Goal: Task Accomplishment & Management: Manage account settings

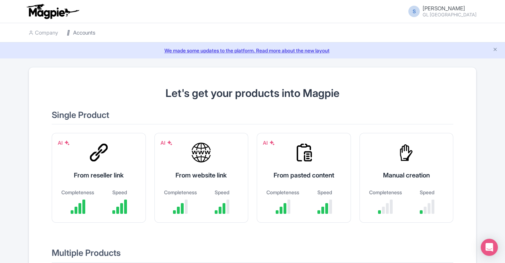
click at [82, 35] on link "Accounts" at bounding box center [81, 33] width 29 height 20
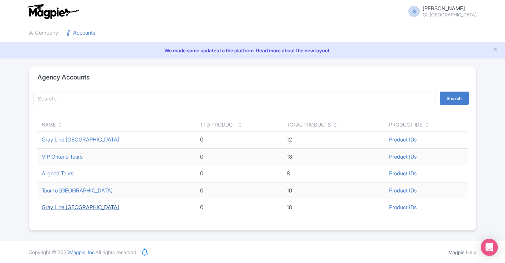
click at [66, 207] on link "Gray Line [GEOGRAPHIC_DATA]" at bounding box center [80, 207] width 77 height 7
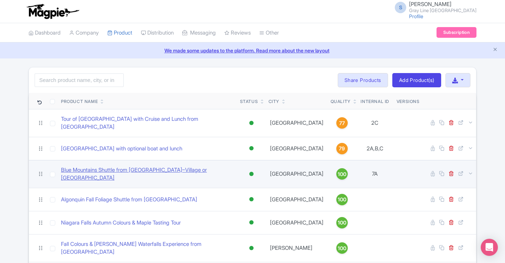
click at [127, 168] on link "Blue Mountains Shuttle from Toronto–Village or Scenic Caves" at bounding box center [147, 174] width 173 height 16
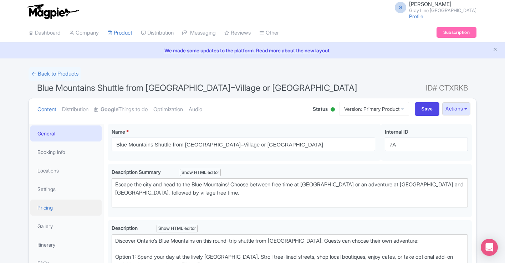
click at [52, 204] on link "Pricing" at bounding box center [65, 208] width 71 height 16
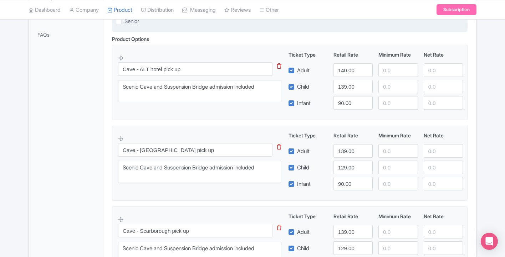
scroll to position [229, 0]
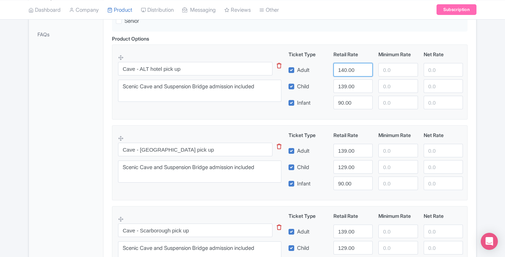
drag, startPoint x: 359, startPoint y: 71, endPoint x: 325, endPoint y: 71, distance: 33.5
click at [325, 71] on div "Adult 140.00" at bounding box center [376, 70] width 180 height 14
type input "139"
drag, startPoint x: 357, startPoint y: 88, endPoint x: 316, endPoint y: 88, distance: 40.7
click at [316, 88] on div "Child 139.00" at bounding box center [376, 87] width 180 height 14
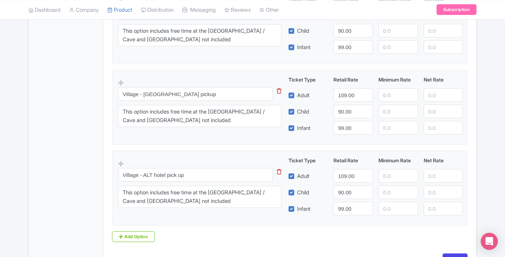
scroll to position [577, 0]
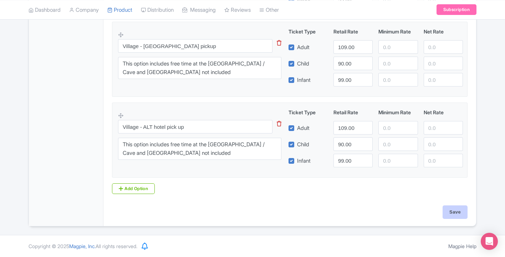
type input "129"
click at [452, 208] on input "Save" at bounding box center [455, 213] width 25 height 14
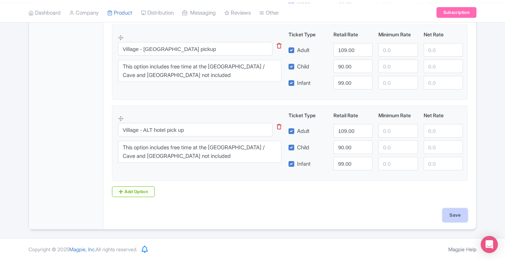
scroll to position [571, 0]
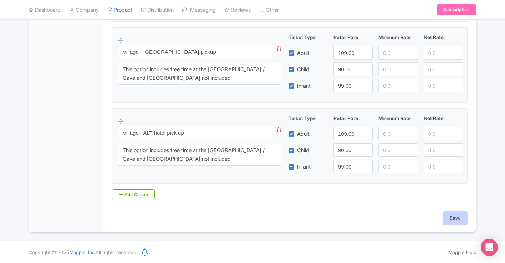
type input "Saving..."
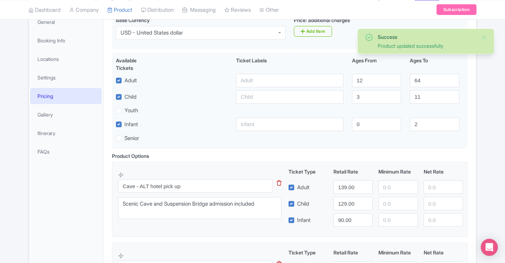
scroll to position [91, 0]
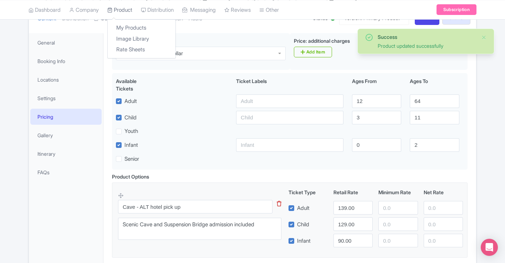
click at [122, 7] on link "Product" at bounding box center [119, 10] width 25 height 20
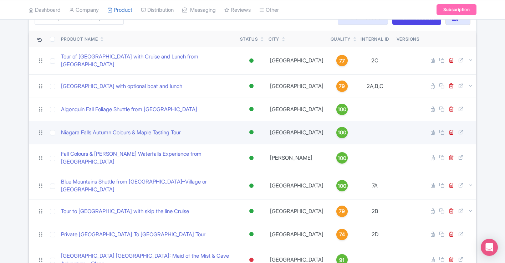
scroll to position [63, 0]
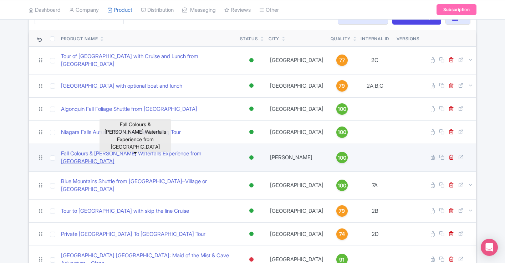
click at [107, 150] on link "Fall Colours & [PERSON_NAME] Waterfalls Experience from [GEOGRAPHIC_DATA]" at bounding box center [147, 158] width 173 height 16
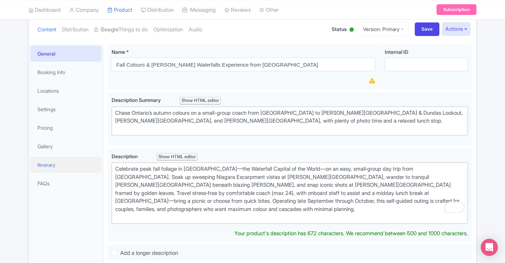
scroll to position [88, 0]
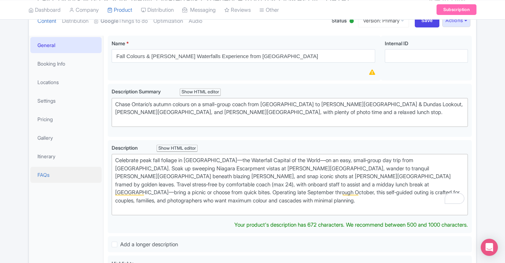
click at [47, 177] on link "FAQs" at bounding box center [65, 175] width 71 height 16
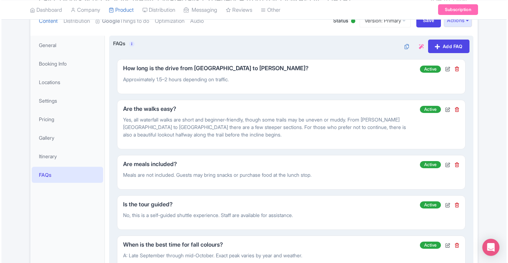
scroll to position [176, 0]
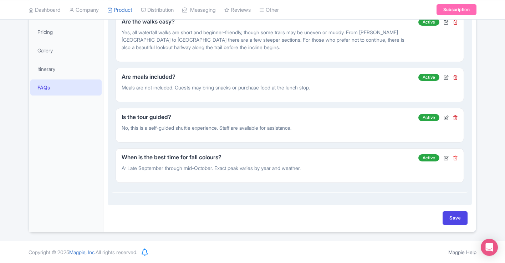
click at [457, 158] on icon at bounding box center [455, 157] width 5 height 5
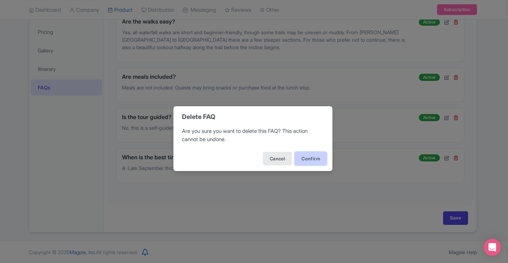
click at [315, 158] on button "Confirm" at bounding box center [311, 159] width 32 height 14
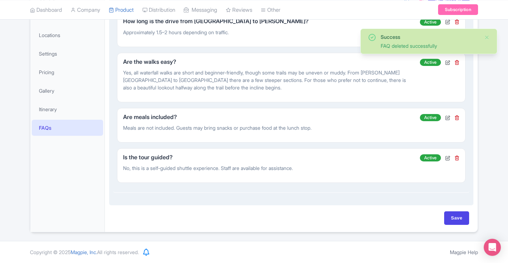
scroll to position [136, 0]
click at [455, 118] on icon at bounding box center [455, 117] width 5 height 5
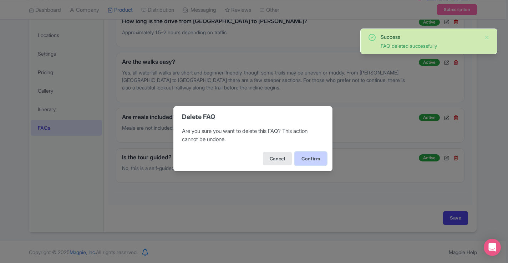
click at [308, 158] on button "Confirm" at bounding box center [311, 159] width 32 height 14
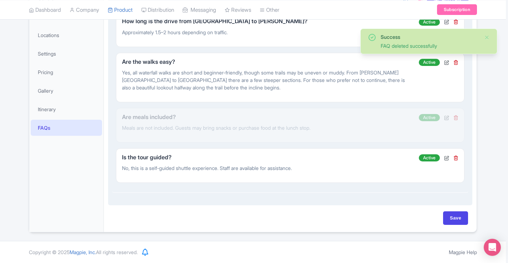
scroll to position [95, 0]
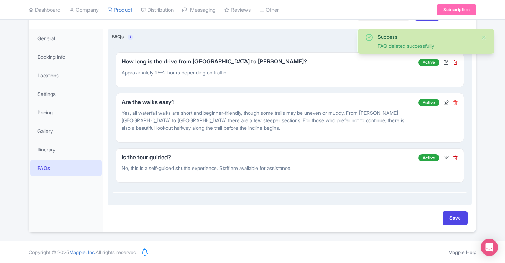
click at [455, 102] on icon at bounding box center [455, 102] width 5 height 5
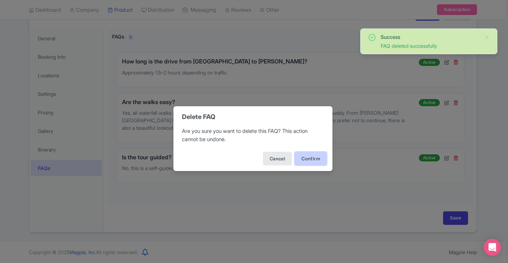
click at [307, 163] on button "Confirm" at bounding box center [311, 159] width 32 height 14
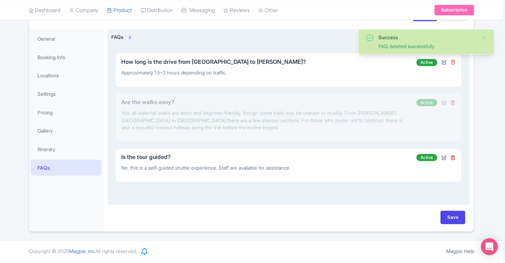
scroll to position [49, 0]
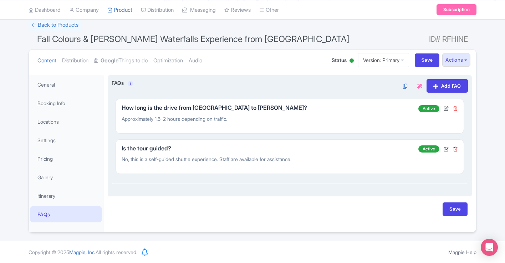
click at [456, 107] on icon at bounding box center [455, 108] width 5 height 5
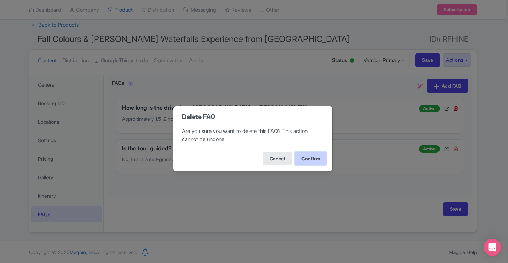
click at [302, 157] on button "Confirm" at bounding box center [311, 159] width 32 height 14
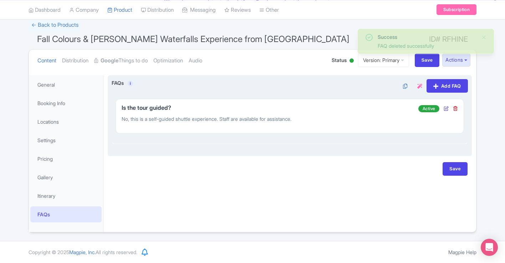
click at [446, 108] on icon at bounding box center [446, 108] width 5 height 5
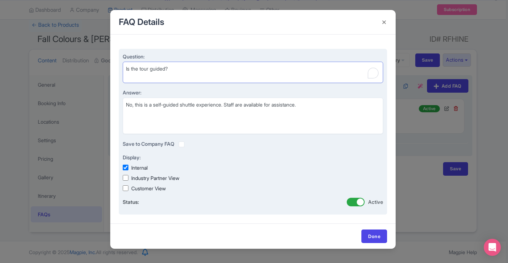
click at [240, 65] on textarea "Is the tour guided?" at bounding box center [253, 72] width 260 height 21
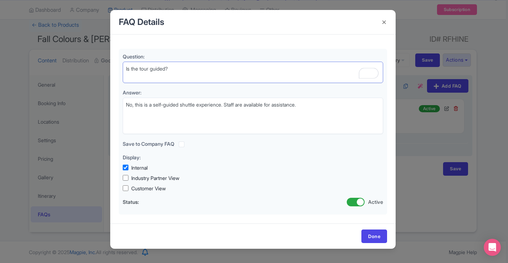
drag, startPoint x: 219, startPoint y: 71, endPoint x: 75, endPoint y: 50, distance: 145.3
click at [75, 50] on div "FAQ Details Question: Is the tour guided? Answer: No, this is a self-guided shu…" at bounding box center [254, 131] width 508 height 263
drag, startPoint x: 329, startPoint y: 109, endPoint x: 65, endPoint y: 97, distance: 264.2
click at [65, 97] on div "FAQ Details Question: Is the tour guided? Answer: No, this is a self-guided shu…" at bounding box center [254, 131] width 508 height 263
click at [383, 22] on h4 at bounding box center [384, 22] width 17 height 20
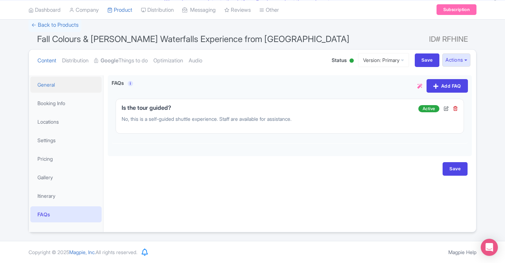
click at [57, 85] on link "General" at bounding box center [65, 85] width 71 height 16
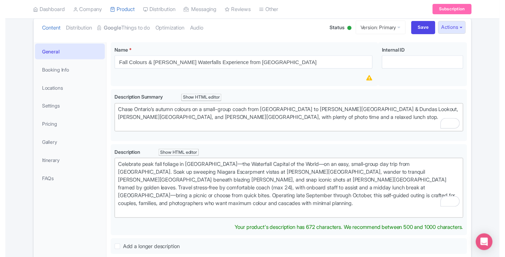
scroll to position [99, 0]
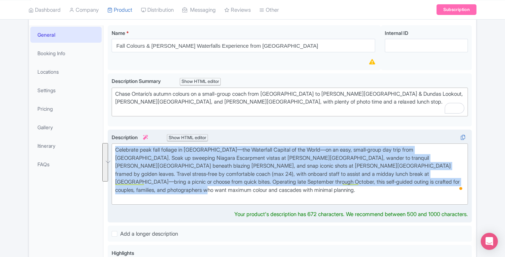
drag, startPoint x: 115, startPoint y: 149, endPoint x: 452, endPoint y: 184, distance: 339.3
click at [452, 184] on trix-editor "Celebrate peak fall foliage in Hamilton—the Waterfall Capital of the World—on a…" at bounding box center [290, 174] width 356 height 61
type trix-editor "<div>Celebrate peak fall foliage in Hamilton—the Waterfall Capital of the World…"
copy div "Celebrate peak fall foliage in Hamilton—the Waterfall Capital of the World—on a…"
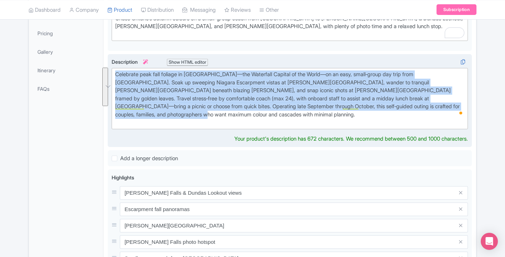
scroll to position [176, 0]
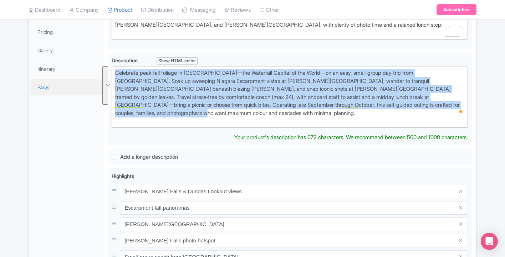
click at [46, 86] on link "FAQs" at bounding box center [65, 88] width 71 height 16
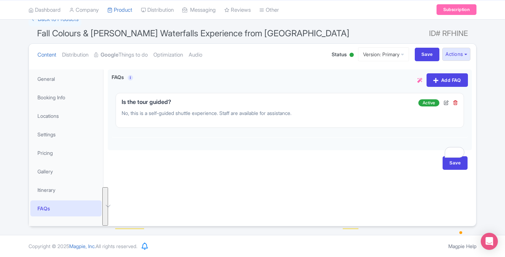
scroll to position [55, 0]
click at [457, 55] on button "Actions" at bounding box center [456, 54] width 28 height 13
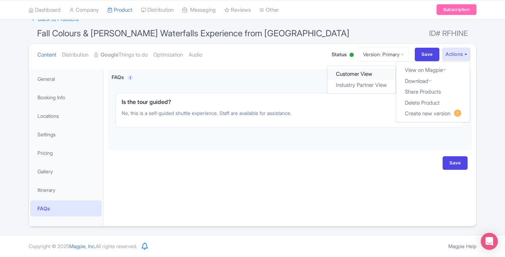
click at [369, 74] on link "Customer View" at bounding box center [362, 74] width 68 height 11
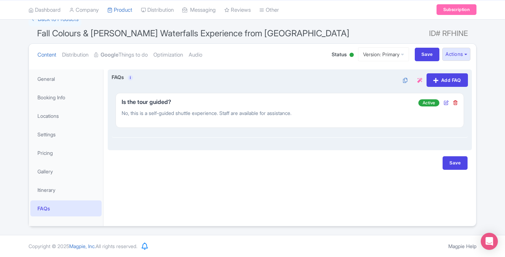
click at [446, 103] on icon at bounding box center [446, 102] width 5 height 5
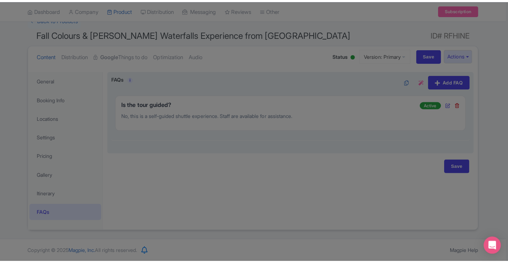
scroll to position [49, 0]
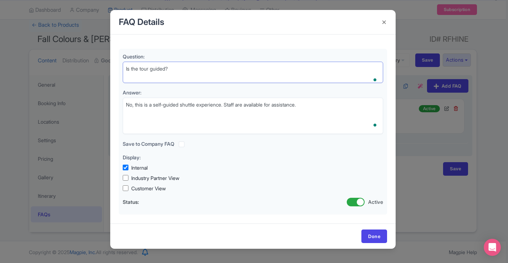
drag, startPoint x: 198, startPoint y: 68, endPoint x: 81, endPoint y: 67, distance: 117.3
click at [81, 67] on div "FAQ Details Question: Is the tour guided? Answer: No, this is a self-guided shu…" at bounding box center [254, 131] width 508 height 263
paste textarea "When does this tour run"
type textarea "When does this tour run?"
drag, startPoint x: 318, startPoint y: 104, endPoint x: 103, endPoint y: 102, distance: 215.1
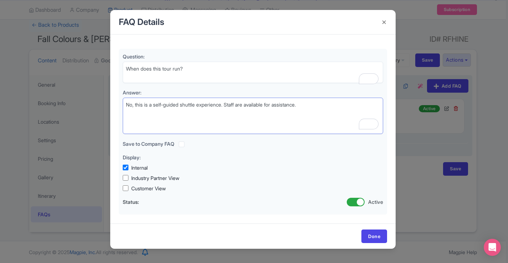
click at [103, 102] on div "FAQ Details Question: Is the tour guided? Answer: No, this is a self-guided shu…" at bounding box center [254, 131] width 508 height 263
paste textarea "The tour operates during peak fall foliage season, from late September through …"
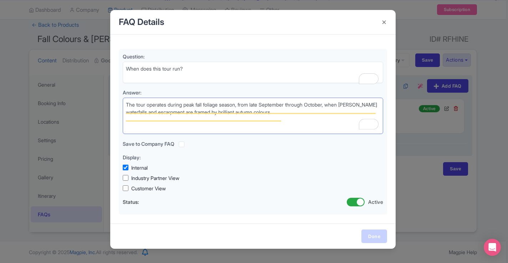
type textarea "The tour operates during peak fall foliage season, from late September through …"
click at [367, 235] on link "Done" at bounding box center [374, 237] width 26 height 14
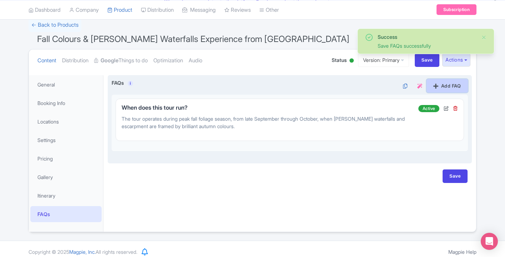
click at [446, 87] on link "Add FAQ" at bounding box center [447, 86] width 41 height 14
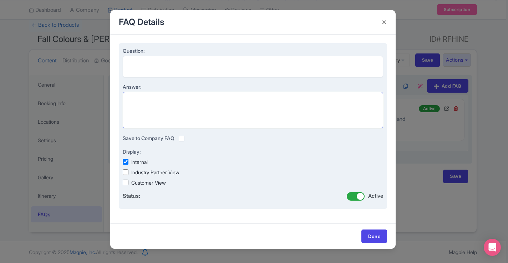
click at [270, 109] on textarea "Answer:" at bounding box center [253, 110] width 260 height 36
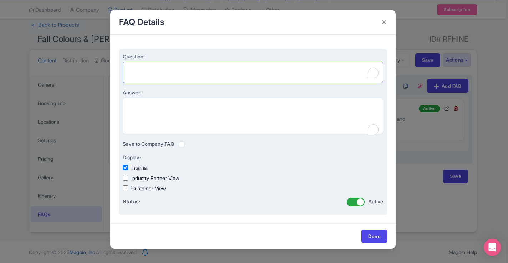
click at [274, 69] on textarea "Question:" at bounding box center [253, 72] width 260 height 21
paste textarea "How long is the tour?"
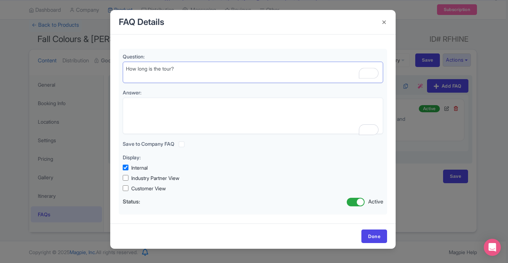
type textarea "How long is the tour?"
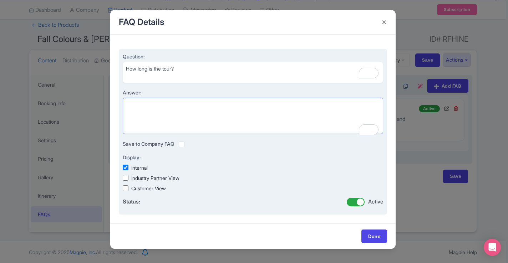
click at [291, 106] on textarea "Answer:" at bounding box center [253, 116] width 260 height 36
paste textarea "It is a full-day experience from [GEOGRAPHIC_DATA], typically lasting 8–9 hours…"
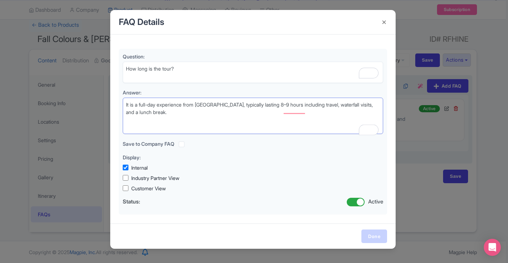
type textarea "It is a full-day experience from [GEOGRAPHIC_DATA], typically lasting 8–9 hours…"
click at [376, 234] on link "Done" at bounding box center [374, 237] width 26 height 14
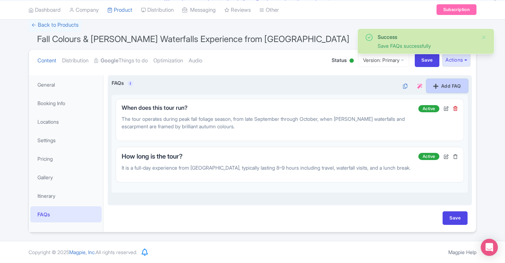
click at [446, 85] on link "Add FAQ" at bounding box center [447, 86] width 41 height 14
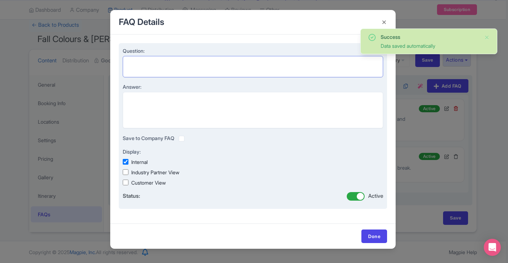
click at [260, 71] on textarea "Question:" at bounding box center [253, 66] width 260 height 21
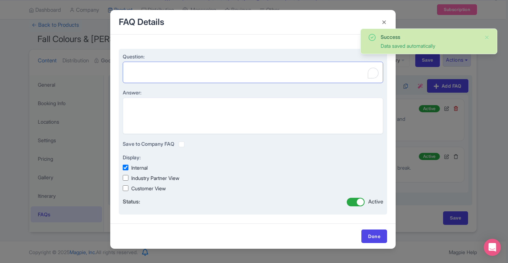
paste textarea "What is included in the price?"
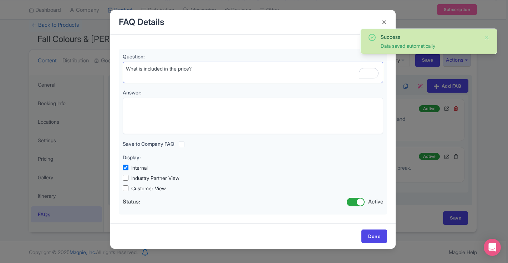
type textarea "What is included in the price?"
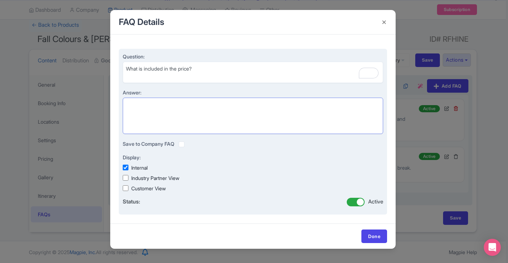
click at [269, 124] on textarea "Answer:" at bounding box center [253, 116] width 260 height 36
paste textarea "Round-trip transportation by small-group coach (max 24 passengers) Stops at Tew…"
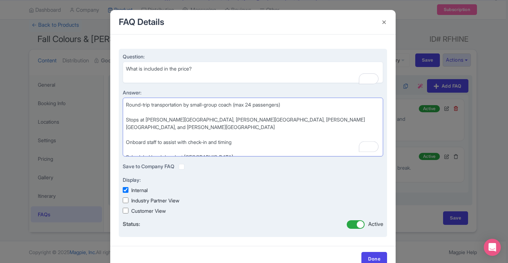
click at [126, 104] on textarea "Round-trip transportation by small-group coach (max 24 passengers) Stops at Tew…" at bounding box center [253, 127] width 260 height 59
click at [124, 119] on textarea "Round-trip transportation by small-group coach (max 24 passengers) Stops at Tew…" at bounding box center [253, 127] width 260 height 59
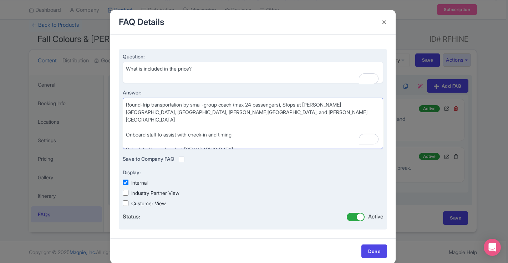
click at [124, 128] on textarea "Round-trip transportation by small-group coach (max 24 passengers), Stops at Te…" at bounding box center [253, 123] width 260 height 51
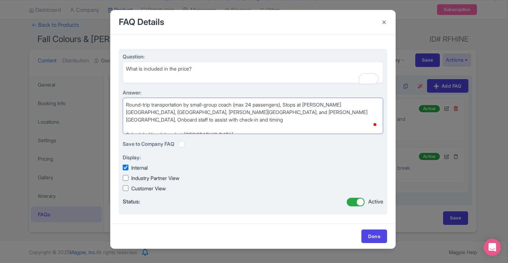
click at [126, 129] on textarea "Round-trip transportation by small-group coach (max 24 passengers), Stops at Te…" at bounding box center [253, 116] width 260 height 36
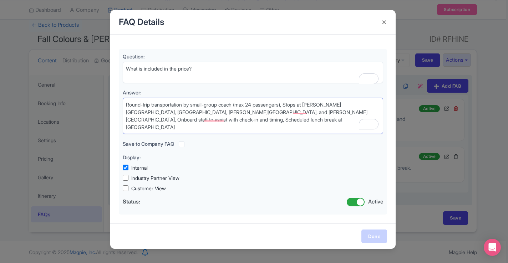
type textarea "Round-trip transportation by small-group coach (max 24 passengers), Stops at [P…"
click at [378, 234] on link "Done" at bounding box center [374, 237] width 26 height 14
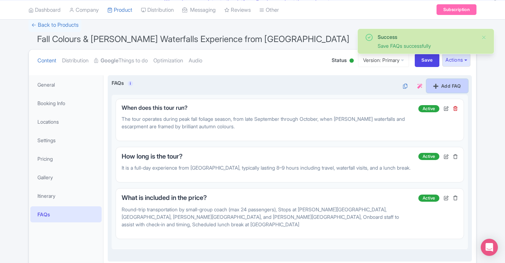
click at [438, 86] on link "Add FAQ" at bounding box center [447, 86] width 41 height 14
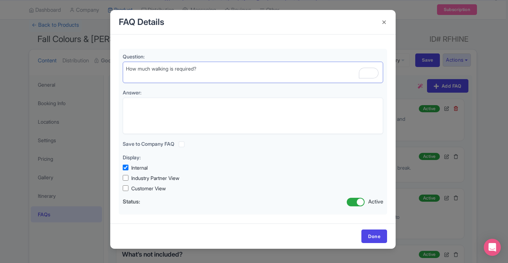
scroll to position [49, 0]
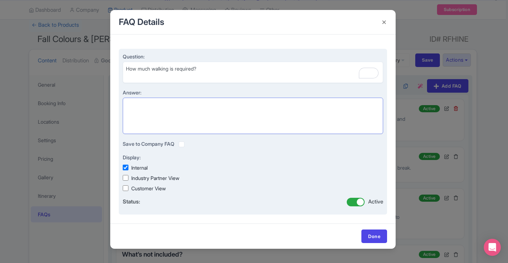
click at [226, 113] on textarea "Answer:" at bounding box center [253, 116] width 260 height 36
paste textarea "[PERSON_NAME] Falls to Dundas Lookout: approx. 30 minutes with moderate uphill …"
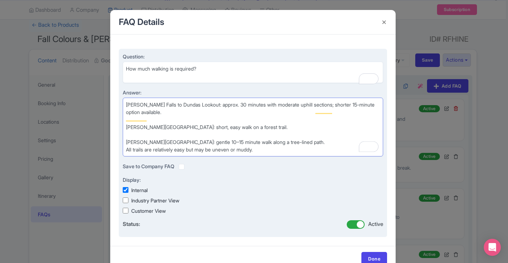
click at [125, 127] on textarea "[PERSON_NAME] Falls to Dundas Lookout: approx. 30 minutes with moderate uphill …" at bounding box center [253, 127] width 260 height 59
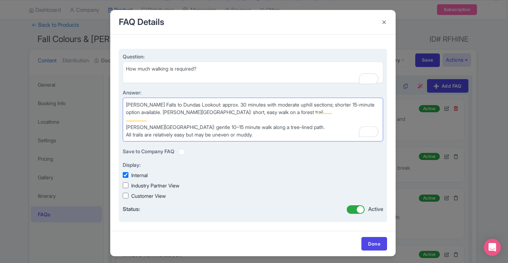
click at [124, 128] on textarea "Tew Falls to Dundas Lookout: approx. 30 minutes with moderate uphill sections; …" at bounding box center [253, 120] width 260 height 44
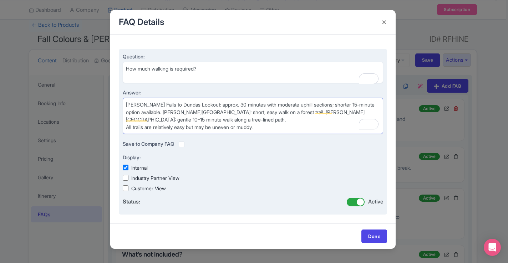
click at [125, 129] on textarea "Tew Falls to Dundas Lookout: approx. 30 minutes with moderate uphill sections; …" at bounding box center [253, 116] width 260 height 36
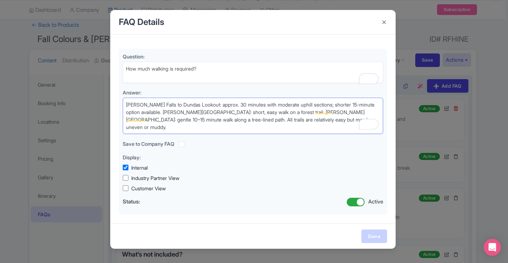
type textarea "[PERSON_NAME] Falls to Dundas Lookout: approx. 30 minutes with moderate uphill …"
click at [371, 235] on link "Done" at bounding box center [374, 237] width 26 height 14
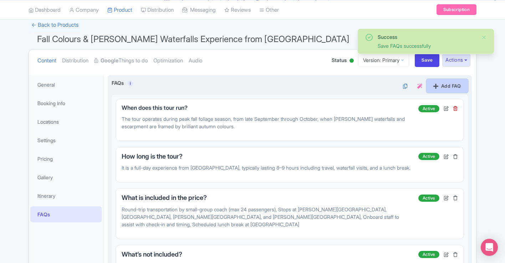
click at [439, 91] on link "Add FAQ" at bounding box center [447, 86] width 41 height 14
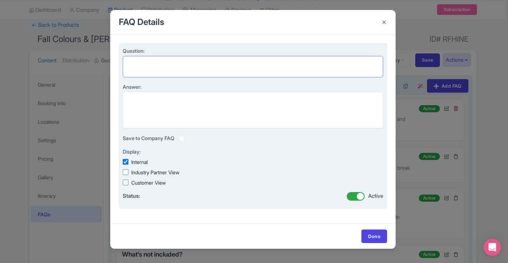
click at [255, 68] on textarea "Question:" at bounding box center [253, 66] width 260 height 21
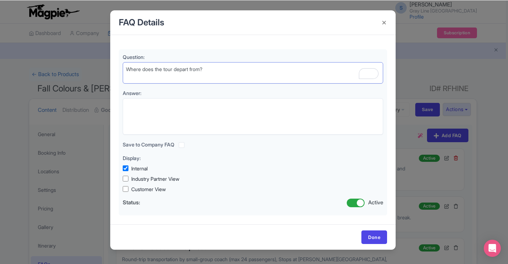
scroll to position [7, 0]
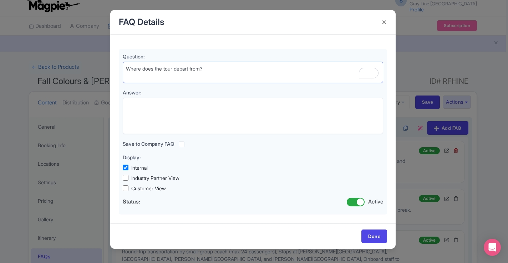
drag, startPoint x: 224, startPoint y: 75, endPoint x: 109, endPoint y: 74, distance: 114.5
click at [109, 74] on div "FAQ Details Question: Where does the tour depart from? Answer: Save to Company …" at bounding box center [254, 131] width 508 height 263
drag, startPoint x: 213, startPoint y: 71, endPoint x: 109, endPoint y: 66, distance: 103.5
click at [109, 66] on div "FAQ Details Question: Where does the tour depart from? Answer: Save to Company …" at bounding box center [254, 131] width 508 height 263
paste textarea "ill I definitely see peak colours"
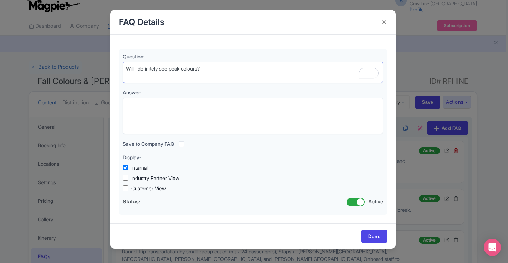
type textarea "Will I definitely see peak colours?"
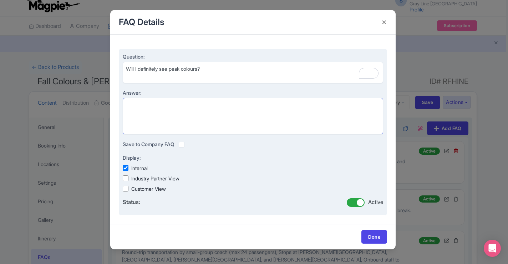
click at [269, 110] on textarea "Answer:" at bounding box center [253, 116] width 260 height 36
paste textarea "Fall colours vary each year based on weather conditions. Tours are scheduled fo…"
type textarea "Fall colours vary each year based on weather conditions. Tours are scheduled fo…"
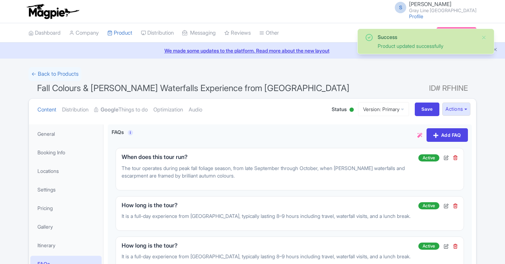
scroll to position [124, 0]
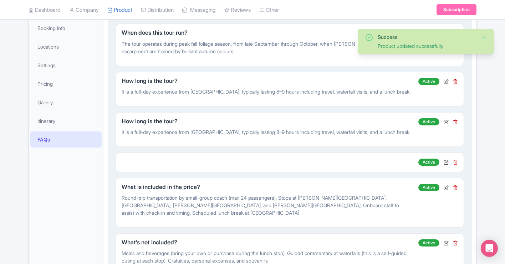
click at [455, 161] on icon at bounding box center [455, 161] width 5 height 5
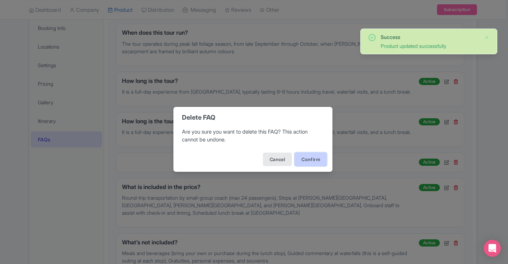
click at [316, 157] on button "Confirm" at bounding box center [311, 159] width 32 height 14
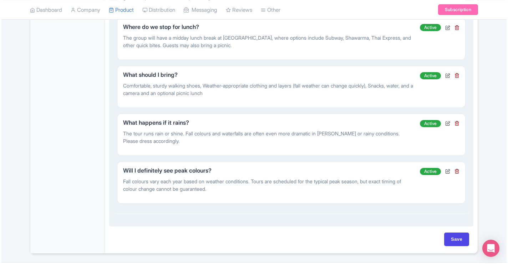
scroll to position [1004, 0]
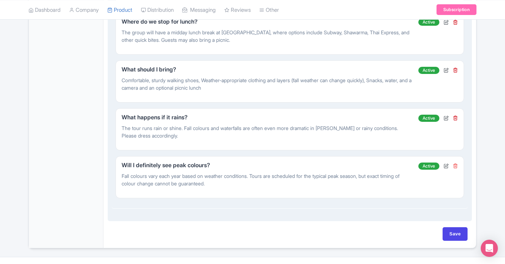
click at [453, 163] on icon at bounding box center [455, 165] width 5 height 5
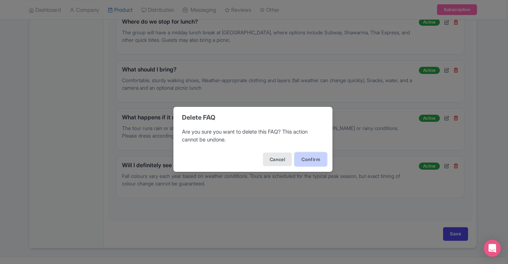
click at [318, 159] on button "Confirm" at bounding box center [311, 159] width 32 height 14
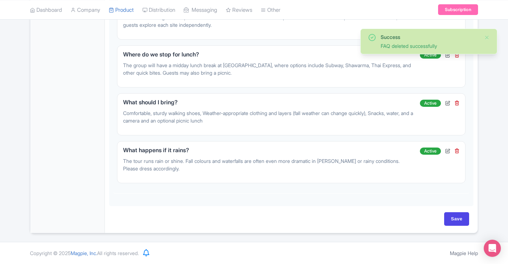
scroll to position [956, 0]
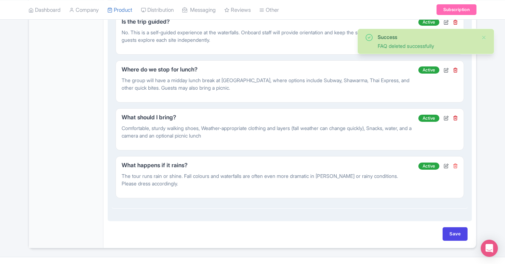
click at [455, 163] on icon at bounding box center [455, 165] width 5 height 5
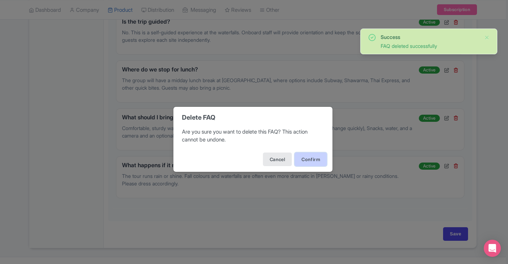
click at [315, 158] on button "Confirm" at bounding box center [311, 159] width 32 height 14
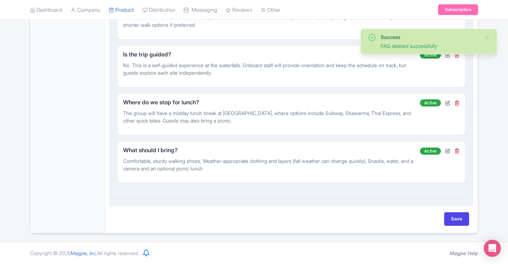
scroll to position [908, 0]
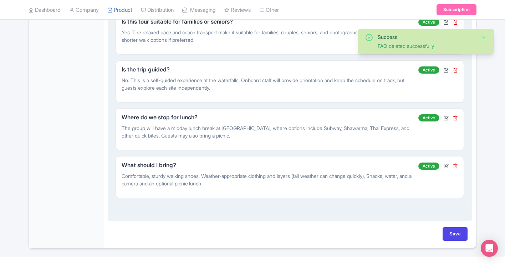
click at [454, 163] on icon at bounding box center [455, 165] width 5 height 5
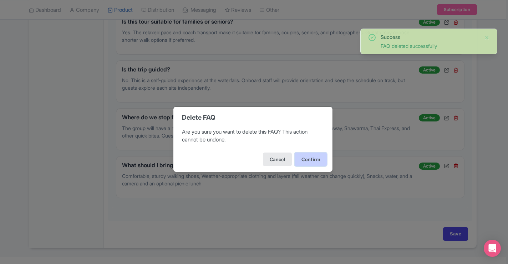
click at [311, 160] on button "Confirm" at bounding box center [311, 159] width 32 height 14
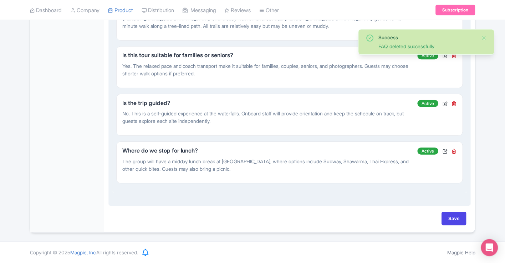
scroll to position [860, 0]
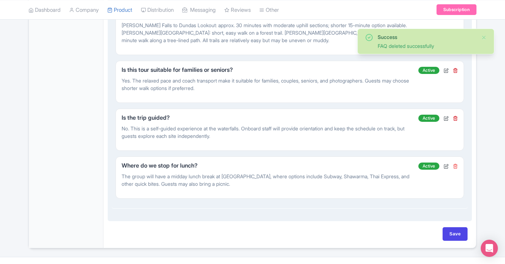
click at [455, 163] on icon at bounding box center [455, 165] width 5 height 5
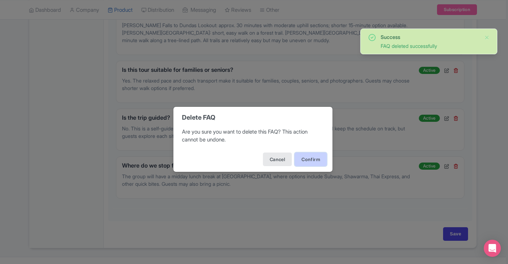
click at [307, 158] on button "Confirm" at bounding box center [311, 159] width 32 height 14
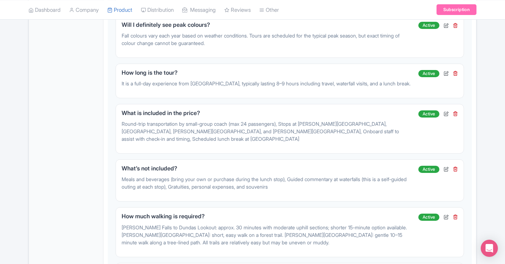
scroll to position [703, 0]
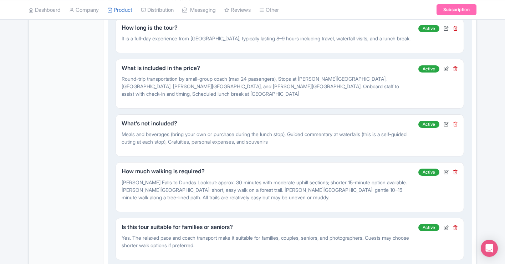
click at [453, 121] on icon at bounding box center [455, 123] width 5 height 5
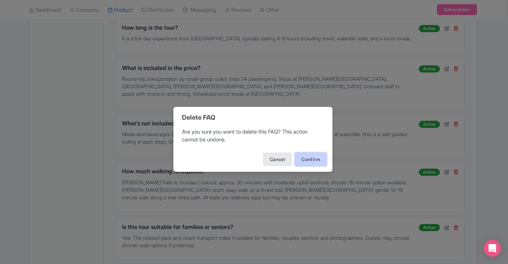
click at [322, 154] on button "Confirm" at bounding box center [311, 159] width 32 height 14
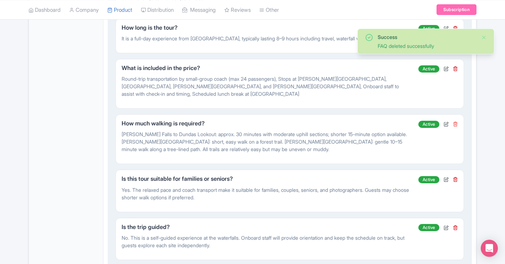
click at [457, 121] on icon at bounding box center [455, 123] width 5 height 5
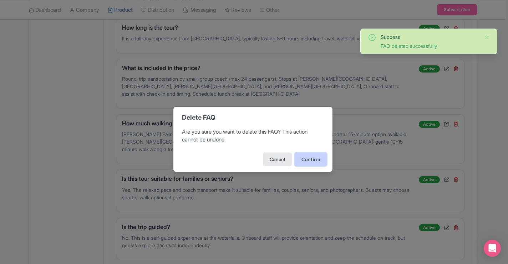
click at [320, 157] on button "Confirm" at bounding box center [311, 159] width 32 height 14
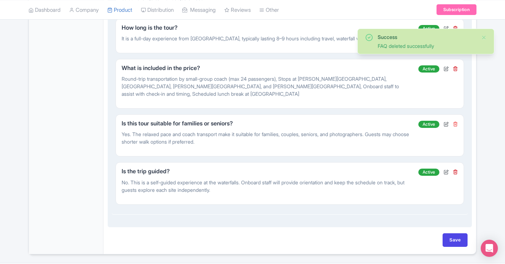
click at [455, 121] on icon at bounding box center [455, 123] width 5 height 5
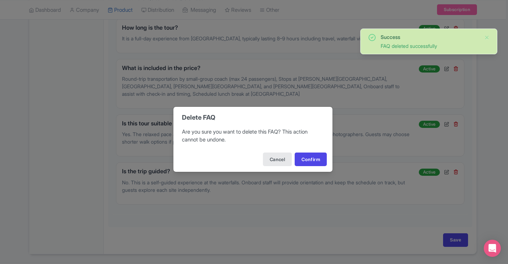
click at [312, 167] on div "Cancel Confirm" at bounding box center [252, 159] width 159 height 25
click at [312, 163] on button "Confirm" at bounding box center [311, 159] width 32 height 14
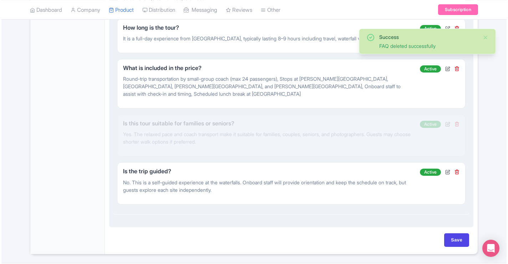
scroll to position [662, 0]
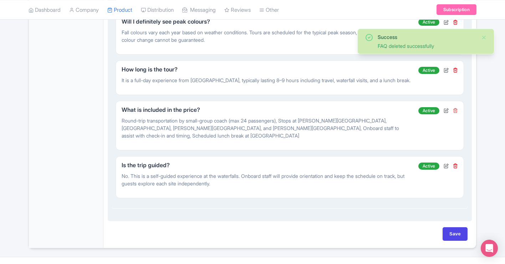
click at [454, 108] on icon at bounding box center [455, 110] width 5 height 5
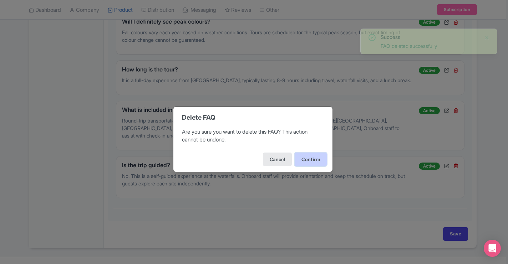
click at [314, 158] on button "Confirm" at bounding box center [311, 159] width 32 height 14
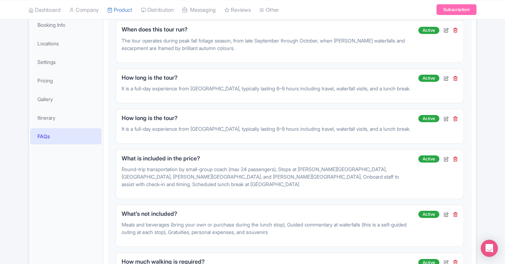
scroll to position [133, 0]
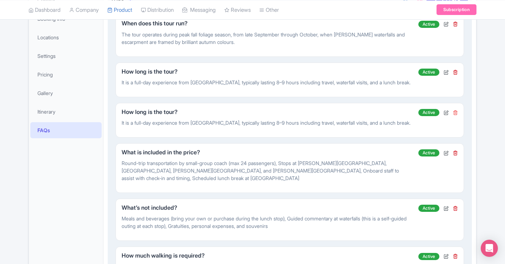
click at [455, 112] on icon at bounding box center [455, 112] width 5 height 5
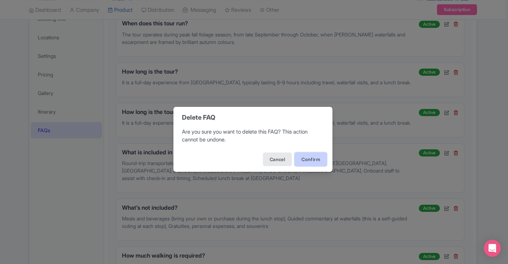
click at [318, 158] on button "Confirm" at bounding box center [311, 159] width 32 height 14
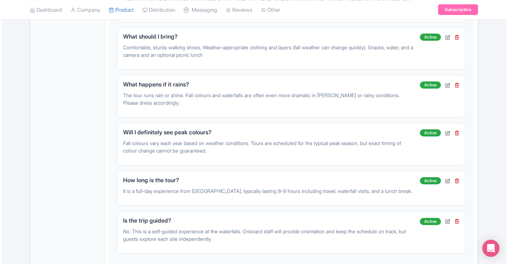
scroll to position [551, 0]
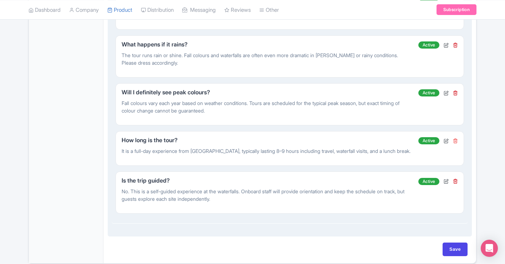
click at [455, 138] on icon at bounding box center [455, 140] width 5 height 5
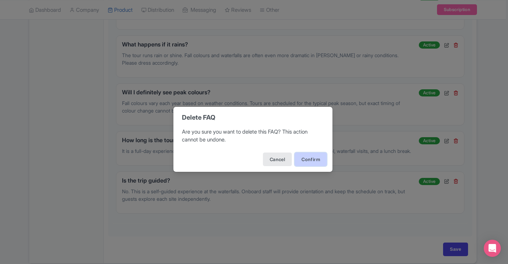
click at [314, 155] on button "Confirm" at bounding box center [311, 159] width 32 height 14
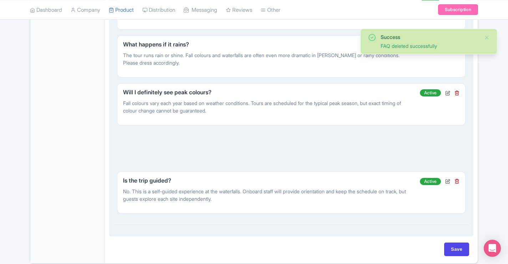
scroll to position [533, 0]
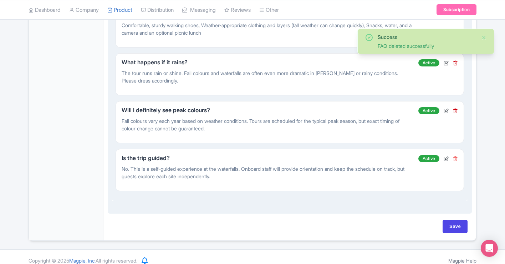
click at [455, 156] on icon at bounding box center [455, 158] width 5 height 5
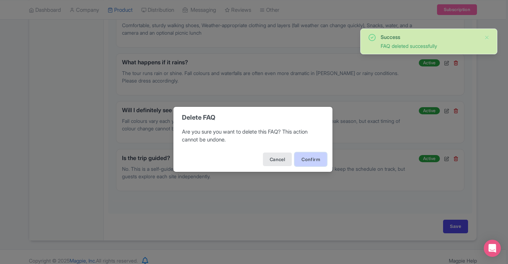
click at [317, 157] on button "Confirm" at bounding box center [311, 159] width 32 height 14
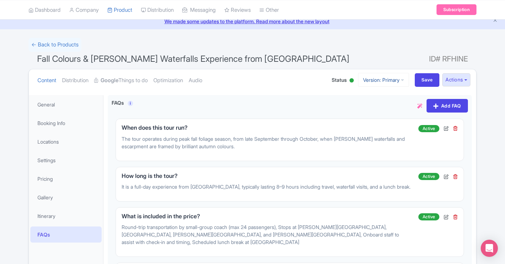
scroll to position [0, 0]
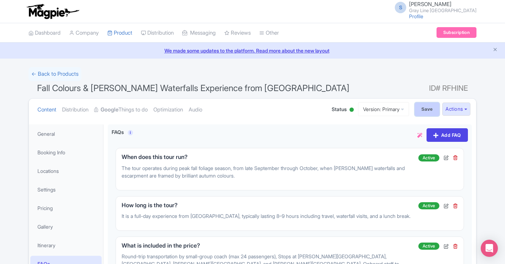
click at [420, 107] on input "Save" at bounding box center [427, 109] width 25 height 14
type input "Saving..."
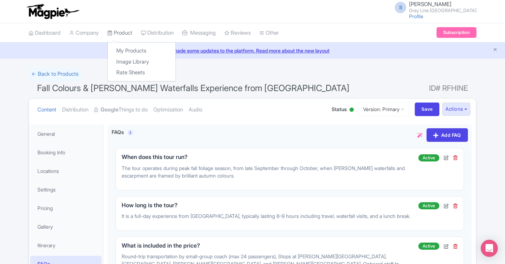
click at [122, 33] on link "Product" at bounding box center [119, 33] width 25 height 20
click at [127, 49] on link "My Products" at bounding box center [142, 50] width 68 height 11
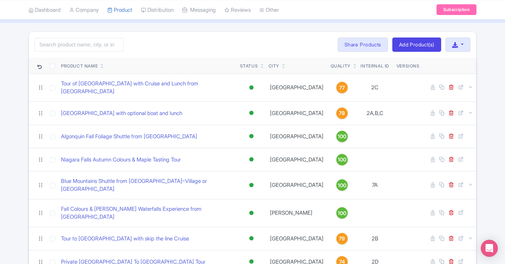
scroll to position [42, 0]
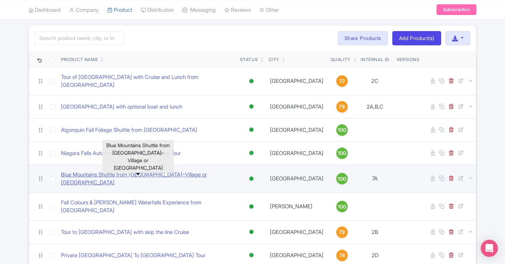
click at [134, 170] on link "Blue Mountains Shuttle from [GEOGRAPHIC_DATA]–Village or [GEOGRAPHIC_DATA]" at bounding box center [147, 178] width 173 height 16
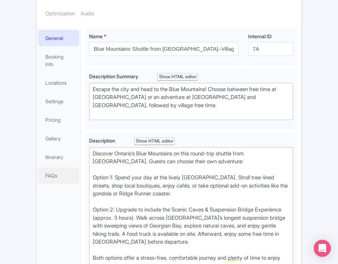
click at [57, 175] on link "FAQs" at bounding box center [58, 175] width 41 height 16
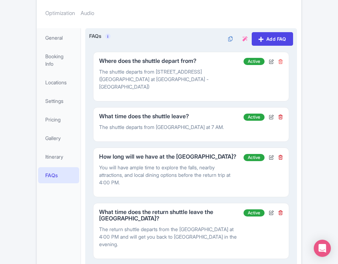
click at [280, 59] on icon at bounding box center [280, 61] width 5 height 5
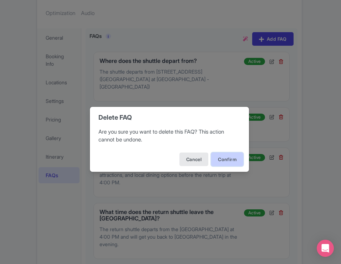
click at [217, 154] on button "Confirm" at bounding box center [227, 159] width 32 height 14
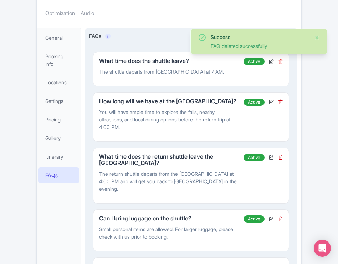
click at [279, 59] on icon at bounding box center [280, 61] width 5 height 5
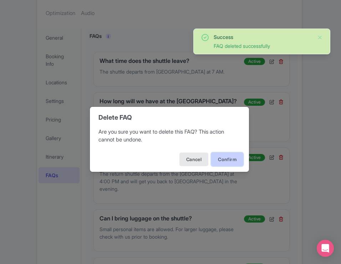
click at [230, 161] on button "Confirm" at bounding box center [227, 159] width 32 height 14
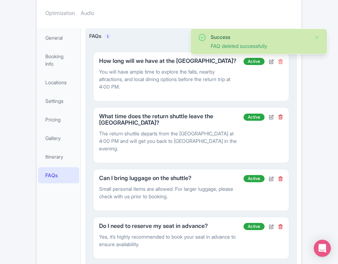
click at [281, 59] on icon at bounding box center [280, 61] width 5 height 5
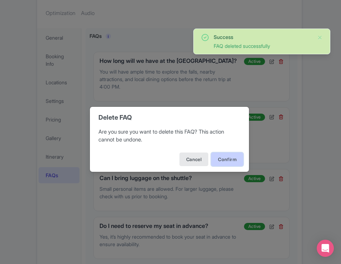
click at [227, 159] on button "Confirm" at bounding box center [227, 159] width 32 height 14
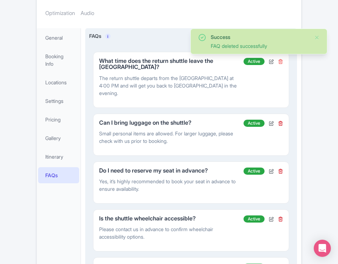
click at [280, 59] on icon at bounding box center [280, 61] width 5 height 5
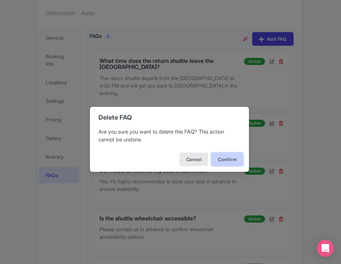
click at [223, 155] on button "Confirm" at bounding box center [227, 159] width 32 height 14
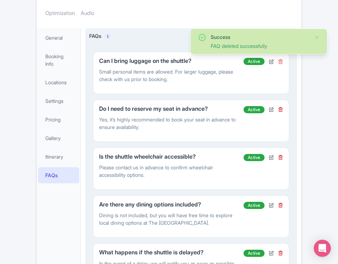
click at [281, 59] on icon at bounding box center [280, 61] width 5 height 5
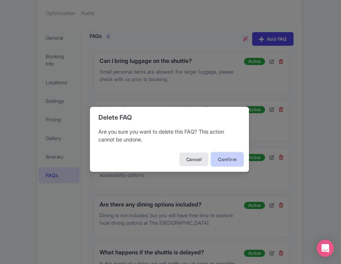
click at [230, 155] on button "Confirm" at bounding box center [227, 159] width 32 height 14
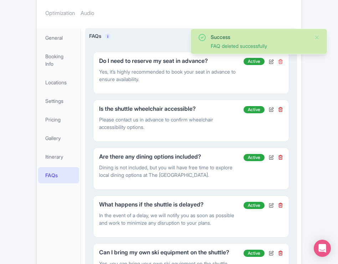
click at [279, 59] on icon at bounding box center [280, 61] width 5 height 5
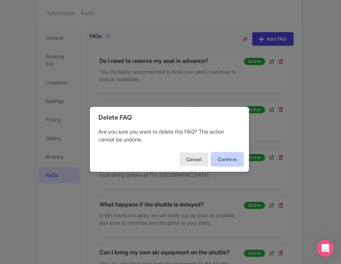
click at [225, 159] on button "Confirm" at bounding box center [227, 159] width 32 height 14
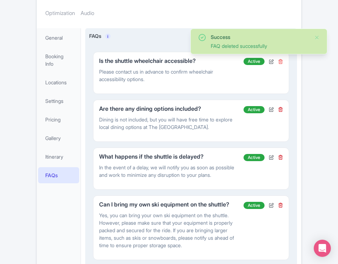
click at [281, 59] on icon at bounding box center [280, 61] width 5 height 5
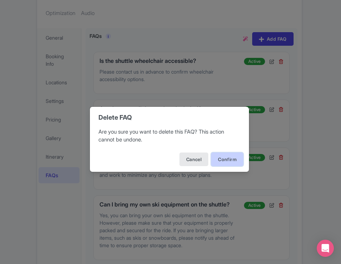
click at [225, 156] on button "Confirm" at bounding box center [227, 159] width 32 height 14
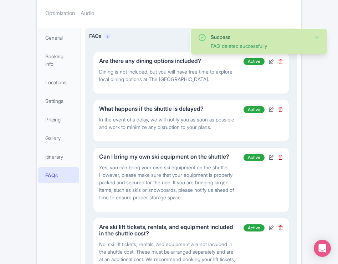
click at [280, 59] on icon at bounding box center [280, 61] width 5 height 5
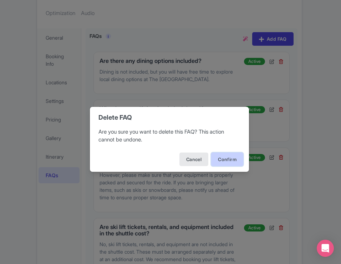
click at [223, 153] on button "Confirm" at bounding box center [227, 159] width 32 height 14
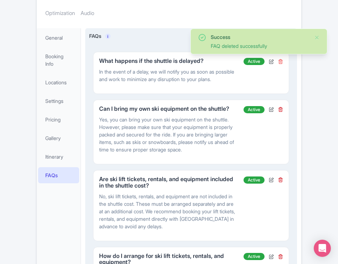
click at [280, 59] on icon at bounding box center [280, 61] width 5 height 5
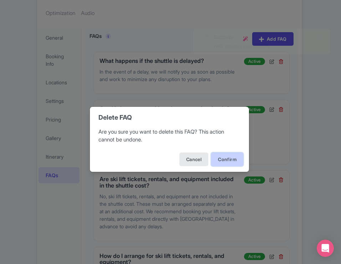
click at [219, 154] on button "Confirm" at bounding box center [227, 159] width 32 height 14
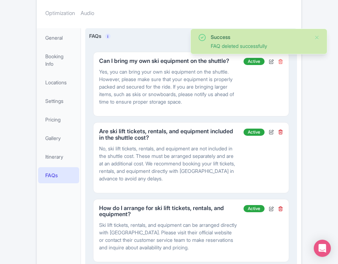
click at [280, 59] on icon at bounding box center [280, 61] width 5 height 5
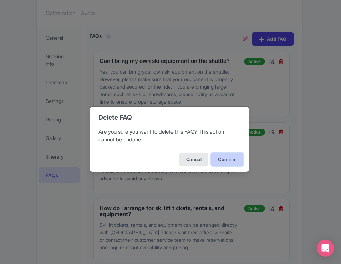
click at [232, 154] on button "Confirm" at bounding box center [227, 159] width 32 height 14
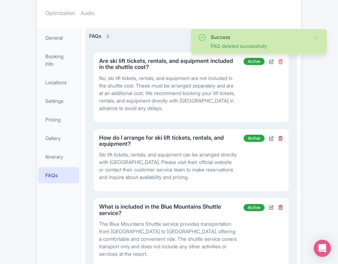
click at [281, 59] on icon at bounding box center [280, 61] width 5 height 5
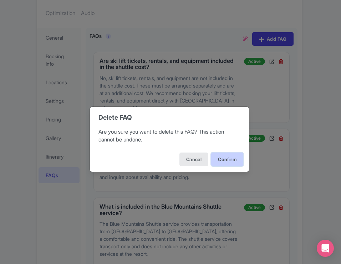
click at [226, 155] on button "Confirm" at bounding box center [227, 159] width 32 height 14
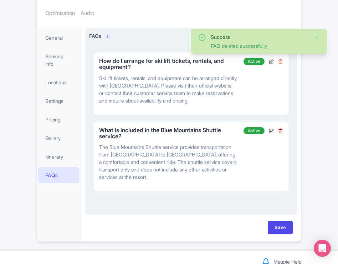
click at [279, 59] on icon at bounding box center [280, 61] width 5 height 5
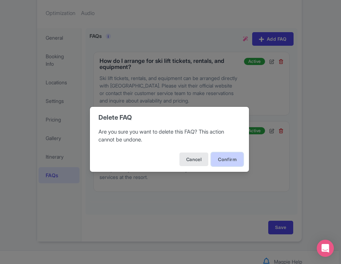
click at [226, 160] on button "Confirm" at bounding box center [227, 159] width 32 height 14
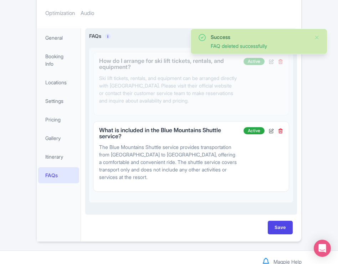
scroll to position [114, 0]
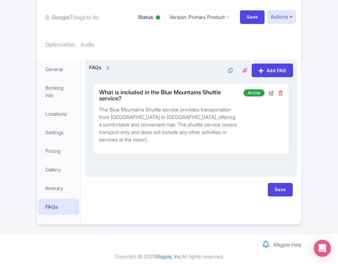
click at [279, 90] on icon at bounding box center [280, 92] width 5 height 5
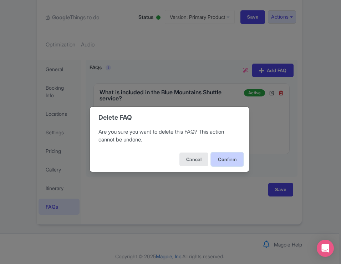
click at [220, 165] on button "Confirm" at bounding box center [227, 159] width 32 height 14
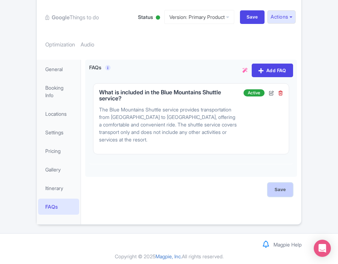
click at [273, 188] on input "Save" at bounding box center [280, 190] width 25 height 14
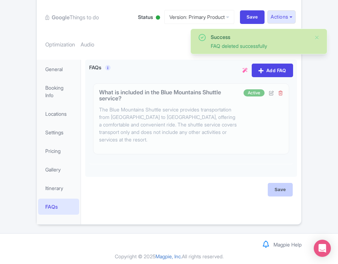
type input "Saving..."
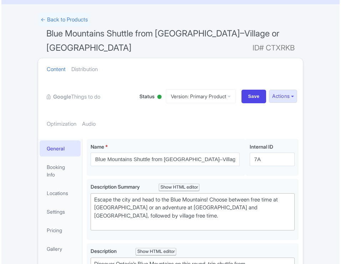
scroll to position [90, 0]
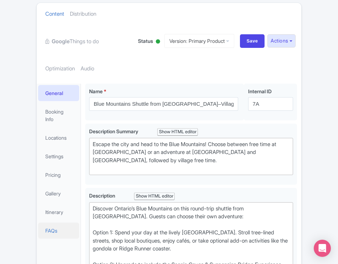
click at [57, 228] on link "FAQs" at bounding box center [58, 230] width 41 height 16
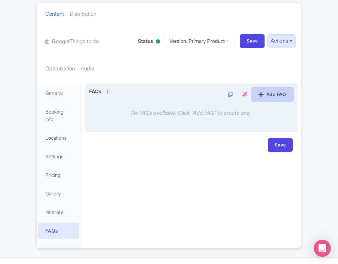
click at [268, 92] on link "Add FAQ" at bounding box center [272, 94] width 41 height 14
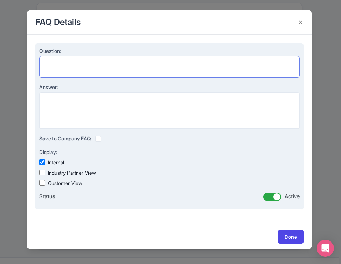
click at [133, 68] on textarea "Question:" at bounding box center [169, 66] width 260 height 21
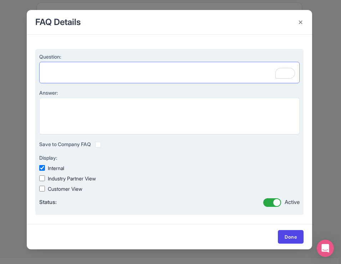
paste textarea "How long is the drive from [GEOGRAPHIC_DATA] to [GEOGRAPHIC_DATA]?"
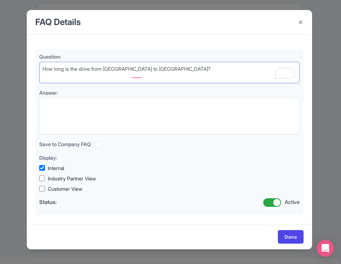
type textarea "How long is the drive from [GEOGRAPHIC_DATA] to [GEOGRAPHIC_DATA]?"
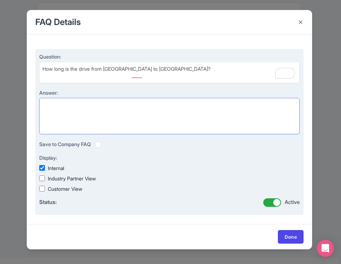
click at [257, 121] on textarea "Answer:" at bounding box center [169, 116] width 260 height 36
paste textarea "The drive is approximately 2 hours each way, depending on traffic. Our comforta…"
type textarea "The drive is approximately 2 hours each way, depending on traffic. Our comforta…"
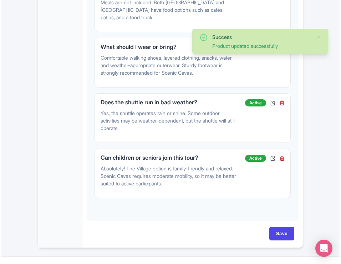
scroll to position [754, 0]
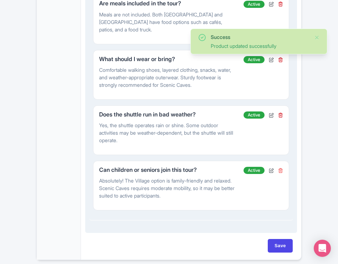
click at [282, 173] on icon at bounding box center [280, 170] width 5 height 5
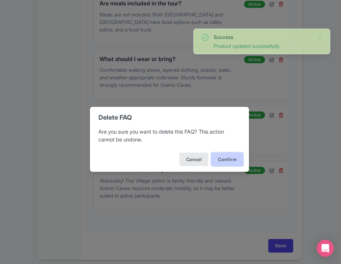
click at [233, 159] on button "Confirm" at bounding box center [227, 159] width 32 height 14
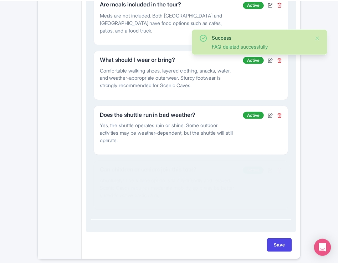
scroll to position [749, 0]
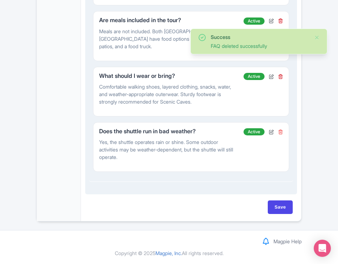
click at [279, 133] on icon at bounding box center [280, 131] width 5 height 5
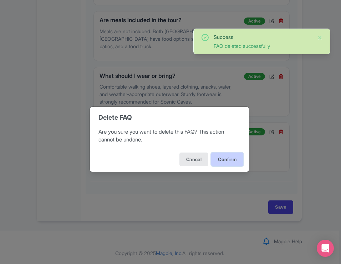
click at [234, 159] on button "Confirm" at bounding box center [227, 159] width 32 height 14
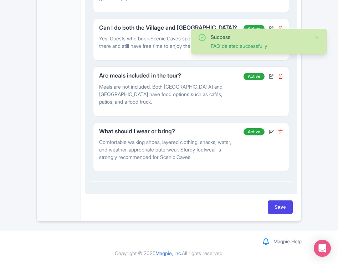
click at [281, 131] on icon at bounding box center [280, 131] width 5 height 5
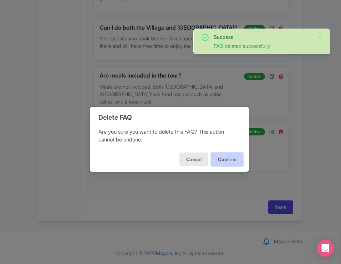
click at [239, 159] on button "Confirm" at bounding box center [227, 159] width 32 height 14
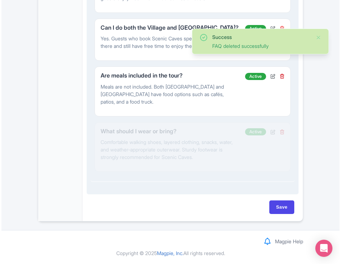
scroll to position [638, 0]
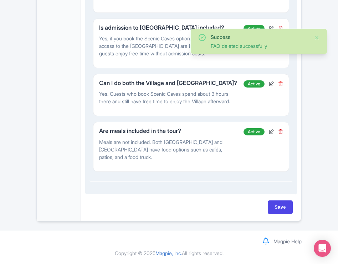
click at [280, 81] on icon at bounding box center [280, 83] width 5 height 5
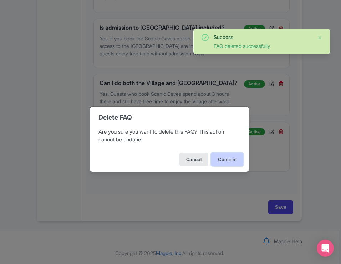
click at [223, 159] on button "Confirm" at bounding box center [227, 159] width 32 height 14
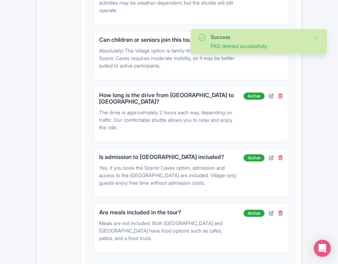
scroll to position [496, 0]
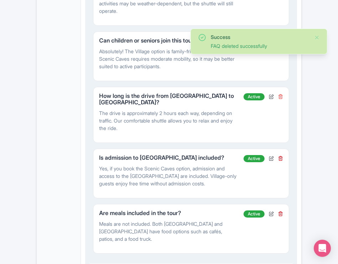
click at [281, 99] on icon at bounding box center [280, 96] width 5 height 5
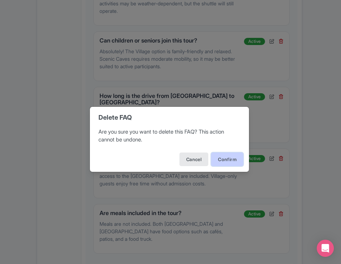
click at [234, 156] on button "Confirm" at bounding box center [227, 159] width 32 height 14
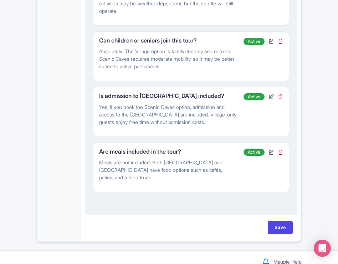
click at [281, 99] on icon at bounding box center [280, 96] width 5 height 5
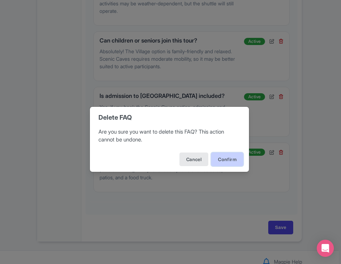
click at [227, 160] on button "Confirm" at bounding box center [227, 159] width 32 height 14
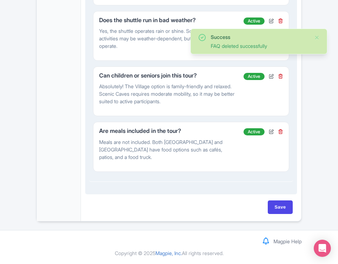
scroll to position [466, 0]
click at [280, 130] on icon at bounding box center [280, 131] width 5 height 5
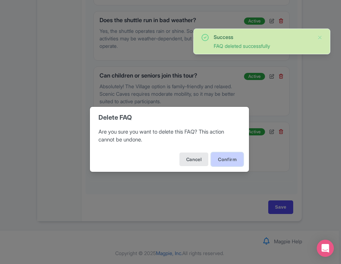
click at [234, 157] on button "Confirm" at bounding box center [227, 159] width 32 height 14
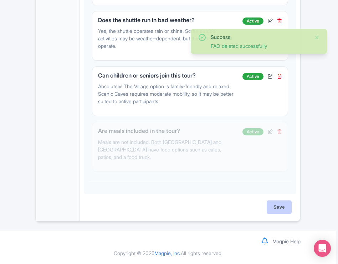
scroll to position [411, 0]
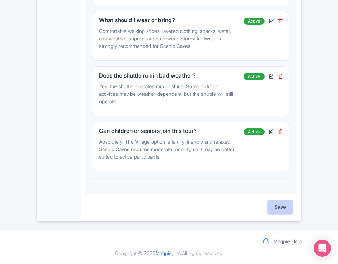
click at [280, 207] on input "Save" at bounding box center [280, 207] width 25 height 14
type input "Saving..."
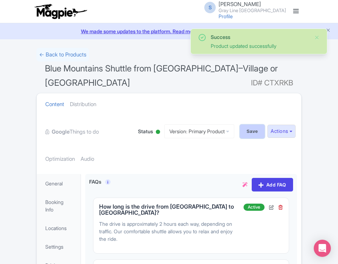
click at [246, 129] on input "Save" at bounding box center [252, 131] width 25 height 14
type input "Saving..."
click at [76, 60] on link "← Back to Products" at bounding box center [62, 55] width 53 height 14
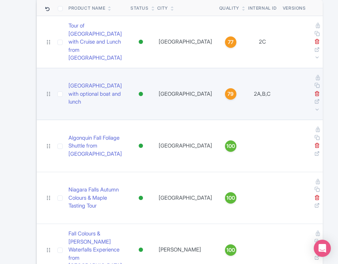
scroll to position [80, 0]
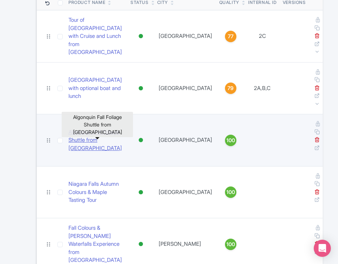
click at [87, 140] on link "Algonquin Fall Foliage Shuttle from [GEOGRAPHIC_DATA]" at bounding box center [96, 140] width 56 height 24
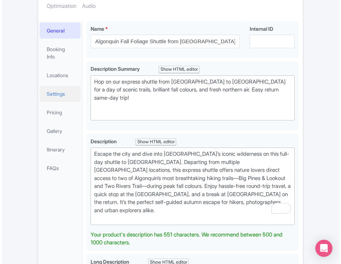
scroll to position [224, 0]
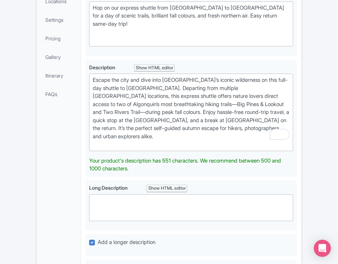
click at [56, 85] on li "FAQs" at bounding box center [59, 94] width 44 height 19
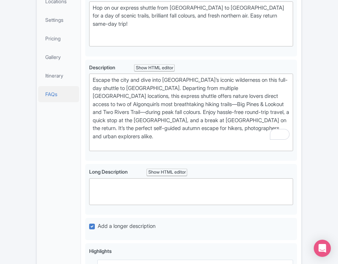
click at [55, 86] on link "FAQs" at bounding box center [58, 94] width 41 height 16
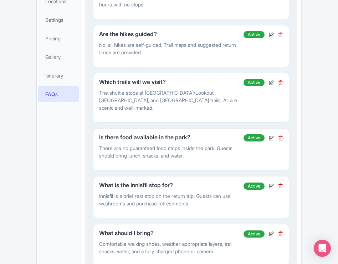
click at [280, 32] on icon at bounding box center [280, 34] width 5 height 5
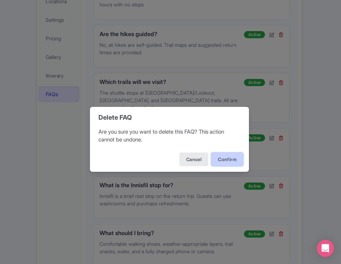
click at [224, 158] on button "Confirm" at bounding box center [227, 159] width 32 height 14
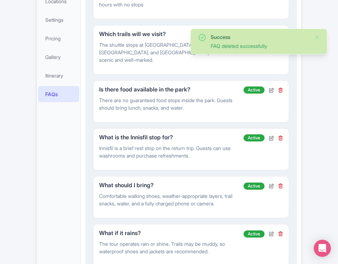
click at [281, 32] on icon at bounding box center [280, 34] width 5 height 5
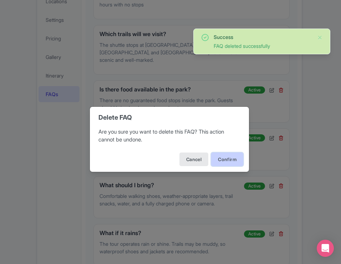
click at [233, 160] on button "Confirm" at bounding box center [227, 159] width 32 height 14
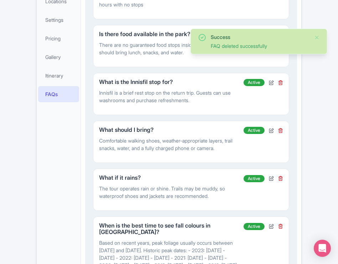
click at [280, 32] on icon at bounding box center [280, 34] width 5 height 5
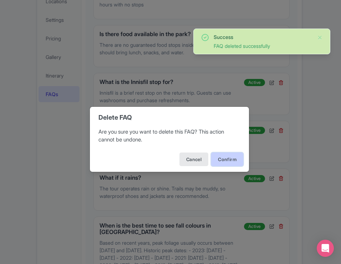
click at [231, 154] on button "Confirm" at bounding box center [227, 159] width 32 height 14
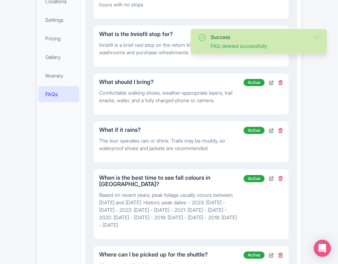
click at [280, 32] on icon at bounding box center [280, 34] width 5 height 5
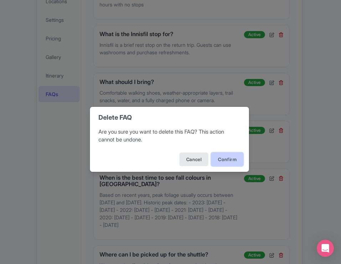
click at [223, 160] on button "Confirm" at bounding box center [227, 159] width 32 height 14
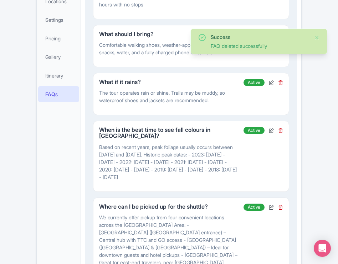
click at [281, 32] on icon at bounding box center [280, 34] width 5 height 5
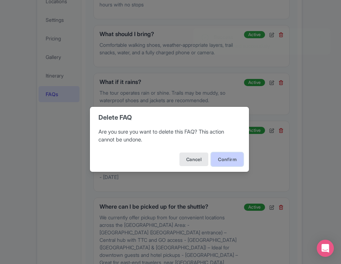
click at [222, 153] on button "Confirm" at bounding box center [227, 159] width 32 height 14
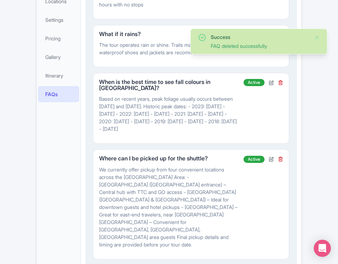
click at [279, 32] on icon at bounding box center [280, 34] width 5 height 5
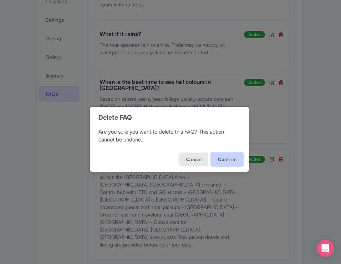
click at [228, 155] on button "Confirm" at bounding box center [227, 159] width 32 height 14
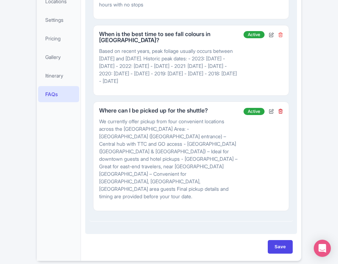
click at [282, 32] on icon at bounding box center [280, 34] width 5 height 5
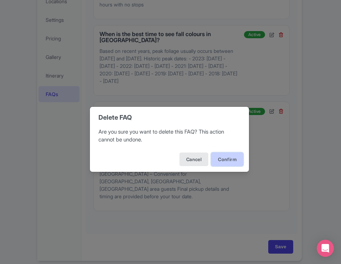
click at [223, 159] on button "Confirm" at bounding box center [227, 159] width 32 height 14
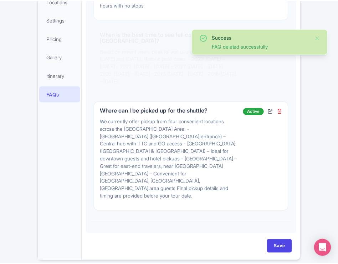
scroll to position [160, 0]
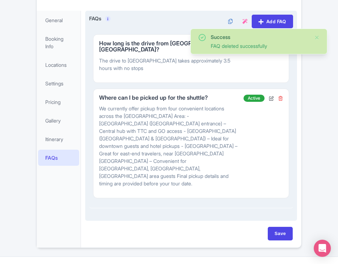
click at [280, 96] on icon at bounding box center [280, 98] width 5 height 5
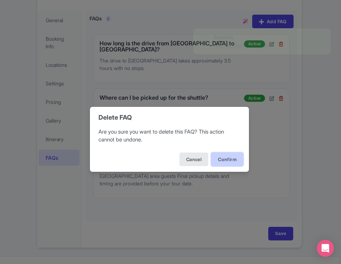
click at [233, 158] on button "Confirm" at bounding box center [227, 159] width 32 height 14
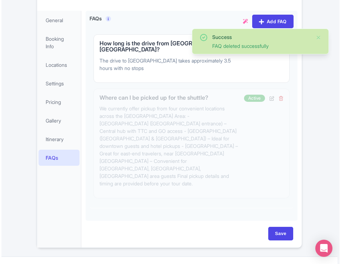
scroll to position [103, 0]
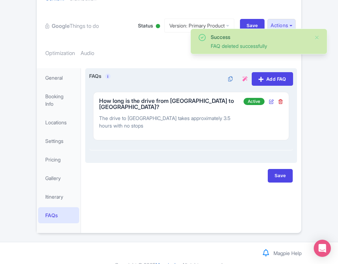
click at [271, 99] on icon at bounding box center [271, 101] width 5 height 5
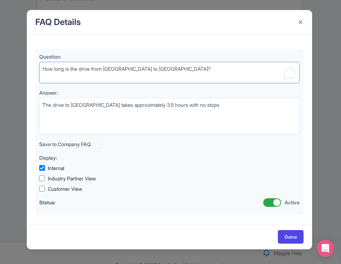
drag, startPoint x: 205, startPoint y: 61, endPoint x: -38, endPoint y: 58, distance: 243.6
click at [0, 58] on html "S Stephanie Kronwitter Gray Line Toronto Profile Users Settings Sign out Dashbo…" at bounding box center [170, 29] width 341 height 264
drag, startPoint x: 185, startPoint y: 71, endPoint x: -11, endPoint y: 60, distance: 196.5
click at [0, 60] on html "S Stephanie Kronwitter Gray Line Toronto Profile Users Settings Sign out Dashbo…" at bounding box center [170, 29] width 341 height 264
paste textarea "?"
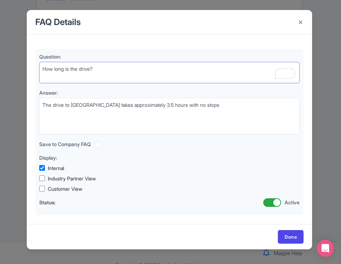
type textarea "How long is the drive?"
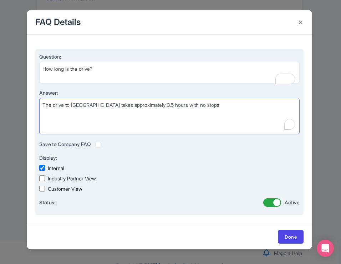
drag, startPoint x: 240, startPoint y: 109, endPoint x: 60, endPoint y: 98, distance: 180.4
click at [60, 98] on textarea "The drive to [GEOGRAPHIC_DATA] takes approximately 3.5 hours with no stops" at bounding box center [169, 116] width 260 height 36
paste textarea "About 3.5–4 hours each way, plus trail time. Total day = ~12 hours."
type textarea "About 3.5–4 hours each way, plus trail time. Total day = ~12 hours."
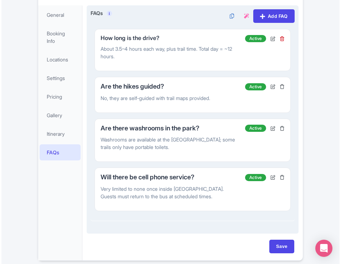
scroll to position [124, 0]
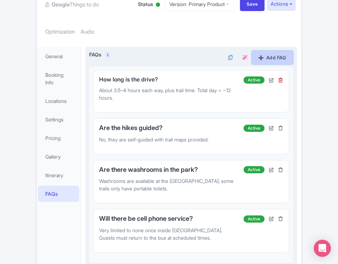
click at [272, 51] on link "Add FAQ" at bounding box center [272, 58] width 41 height 14
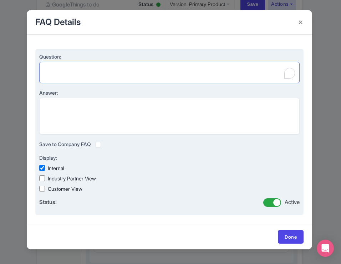
click at [173, 66] on textarea "Question:" at bounding box center [169, 72] width 260 height 21
paste textarea "How much hiking time will I get?"
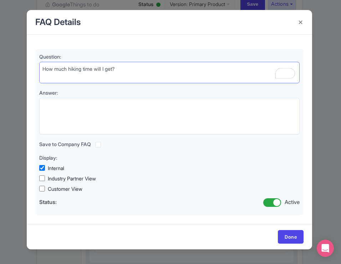
type textarea "How much hiking time will I get?"
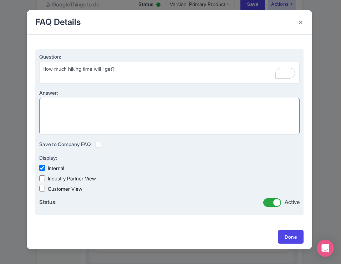
click at [131, 110] on textarea "Answer:" at bounding box center [169, 116] width 260 height 36
paste textarea "Big Pines & Lookout Trail: approx. 2 hours Two Rivers Trail: approx. 1 hour You…"
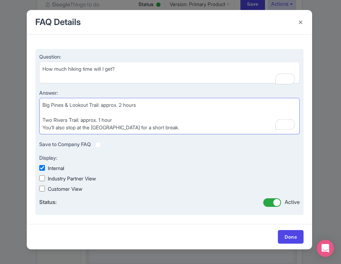
click at [43, 117] on textarea "Big Pines & Lookout Trail: approx. 2 hours Two Rivers Trail: approx. 1 hour You…" at bounding box center [169, 116] width 260 height 36
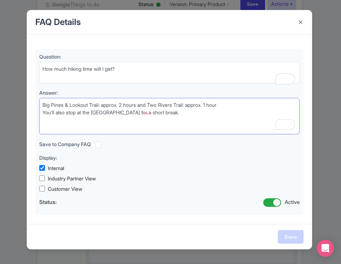
type textarea "Big Pines & Lookout Trail: approx. 2 hours and Two Rivers Trail: approx. 1 hour…"
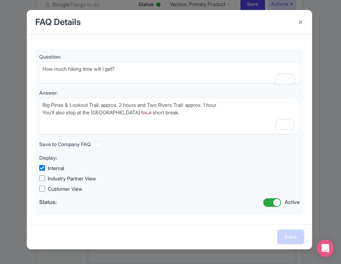
click at [294, 236] on link "Done" at bounding box center [291, 237] width 26 height 14
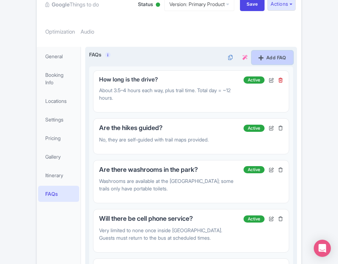
click at [265, 51] on link "Add FAQ" at bounding box center [272, 58] width 41 height 14
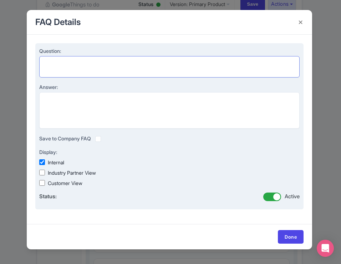
click at [155, 63] on textarea "Question:" at bounding box center [169, 66] width 260 height 21
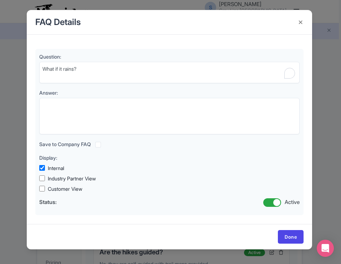
type textarea "What if it rains?"
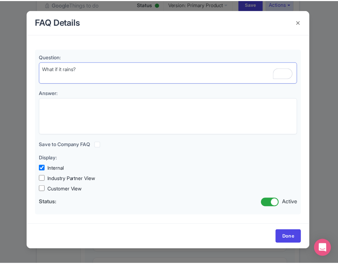
scroll to position [124, 0]
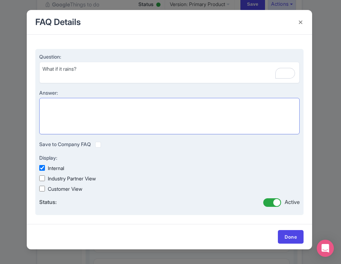
click at [160, 119] on textarea "Answer:" at bounding box center [169, 116] width 260 height 36
paste textarea "The tour runs rain or shine. Trails can be muddy in wet weather, so dress appro…"
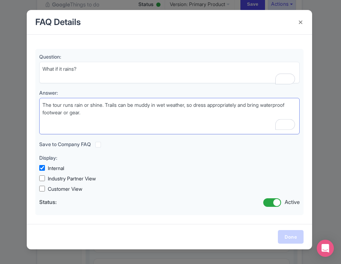
type textarea "The tour runs rain or shine. Trails can be muddy in wet weather, so dress appro…"
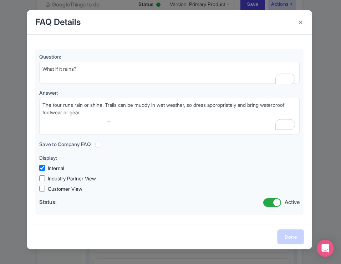
click at [286, 238] on link "Done" at bounding box center [291, 237] width 26 height 14
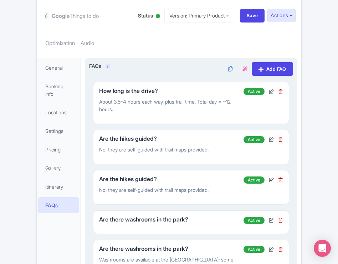
scroll to position [112, 0]
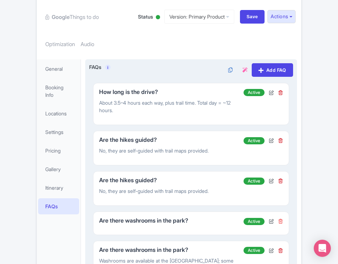
click at [280, 218] on icon at bounding box center [280, 220] width 5 height 5
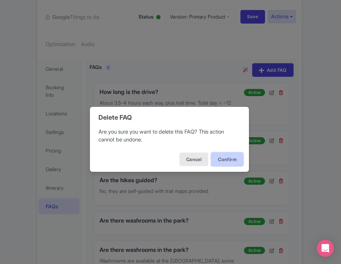
click at [231, 160] on button "Confirm" at bounding box center [227, 159] width 32 height 14
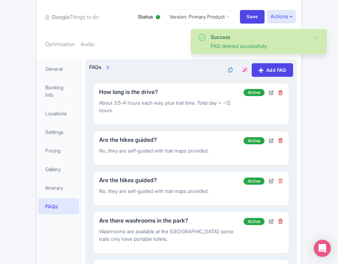
click at [281, 178] on icon at bounding box center [280, 180] width 5 height 5
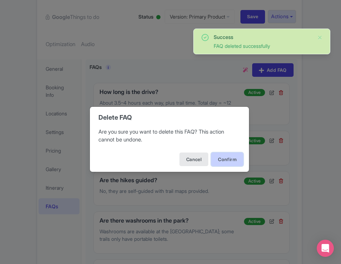
click at [232, 157] on button "Confirm" at bounding box center [227, 159] width 32 height 14
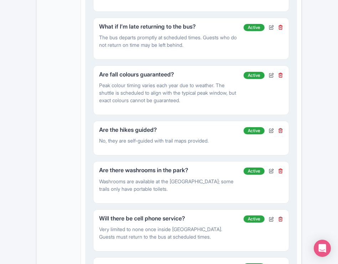
scroll to position [592, 0]
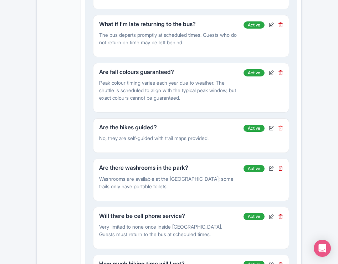
click at [281, 125] on icon at bounding box center [280, 127] width 5 height 5
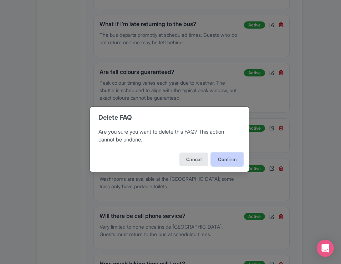
click at [237, 158] on button "Confirm" at bounding box center [227, 159] width 32 height 14
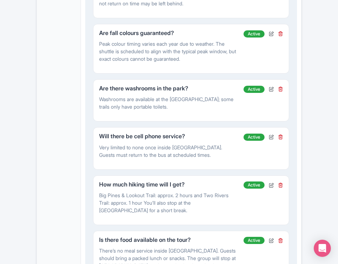
scroll to position [645, 0]
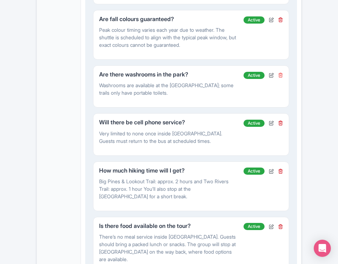
click at [280, 72] on icon at bounding box center [280, 74] width 5 height 5
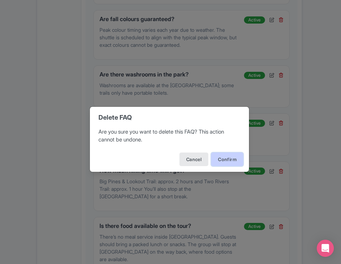
click at [233, 158] on button "Confirm" at bounding box center [227, 159] width 32 height 14
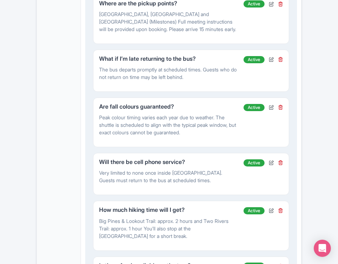
scroll to position [558, 0]
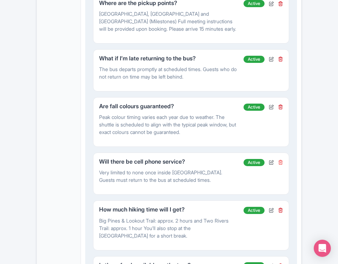
click at [281, 159] on icon at bounding box center [280, 161] width 5 height 5
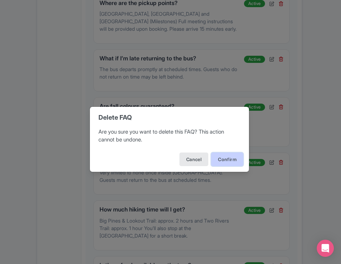
click at [231, 159] on button "Confirm" at bounding box center [227, 159] width 32 height 14
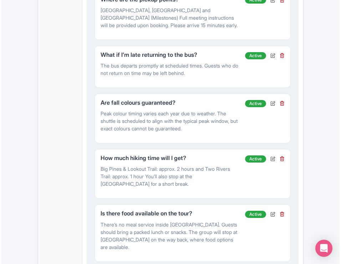
scroll to position [581, 0]
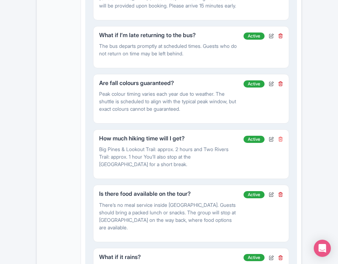
click at [281, 136] on icon at bounding box center [280, 138] width 5 height 5
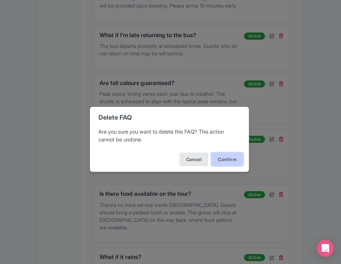
click at [230, 154] on button "Confirm" at bounding box center [227, 159] width 32 height 14
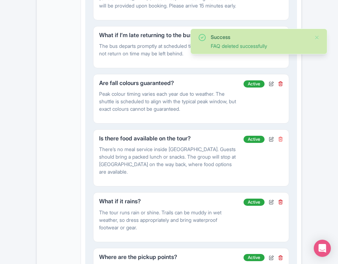
click at [281, 136] on icon at bounding box center [280, 138] width 5 height 5
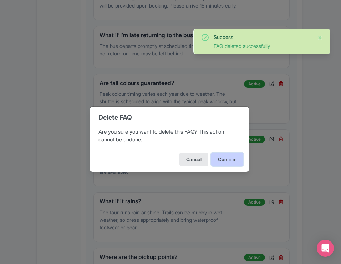
click at [228, 156] on button "Confirm" at bounding box center [227, 159] width 32 height 14
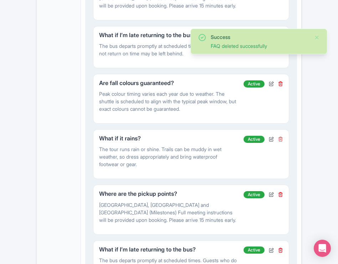
click at [281, 136] on icon at bounding box center [280, 138] width 5 height 5
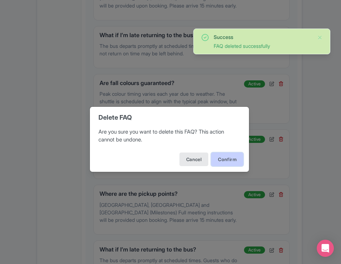
click at [228, 154] on button "Confirm" at bounding box center [227, 159] width 32 height 14
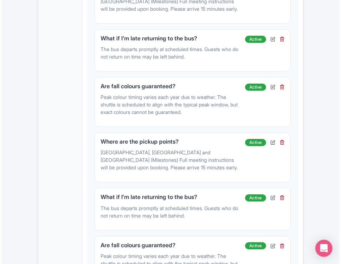
scroll to position [581, 0]
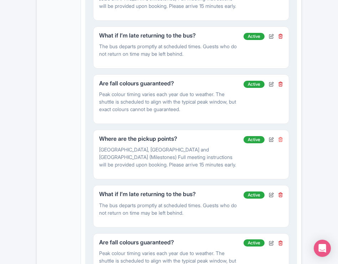
click at [281, 137] on icon at bounding box center [280, 139] width 5 height 5
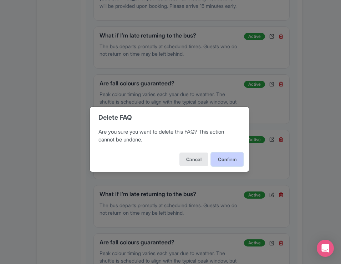
click at [237, 159] on button "Confirm" at bounding box center [227, 159] width 32 height 14
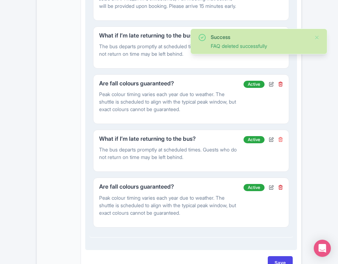
click at [281, 137] on icon at bounding box center [280, 139] width 5 height 5
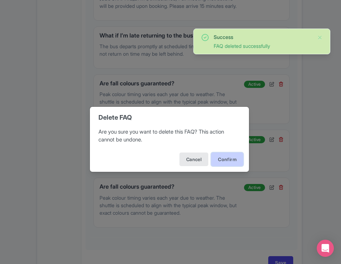
click at [229, 158] on button "Confirm" at bounding box center [227, 159] width 32 height 14
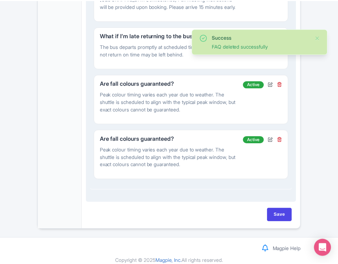
scroll to position [577, 0]
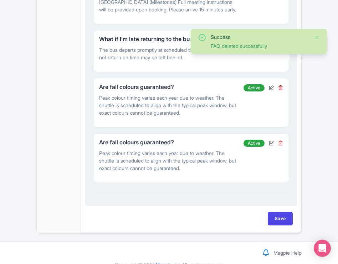
click at [280, 140] on icon at bounding box center [280, 142] width 5 height 5
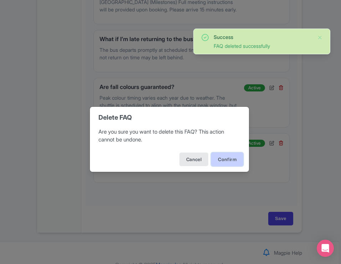
click at [234, 159] on button "Confirm" at bounding box center [227, 159] width 32 height 14
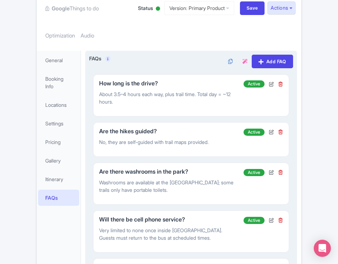
scroll to position [96, 0]
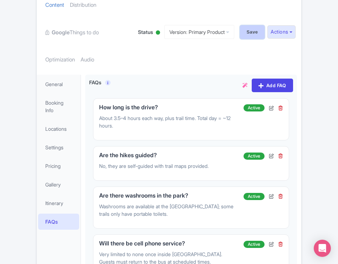
click at [253, 25] on input "Save" at bounding box center [252, 32] width 25 height 14
type input "Saving..."
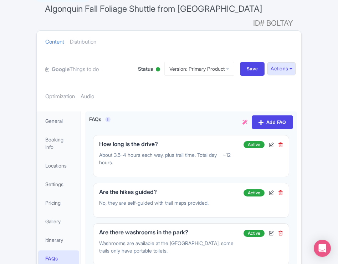
scroll to position [78, 0]
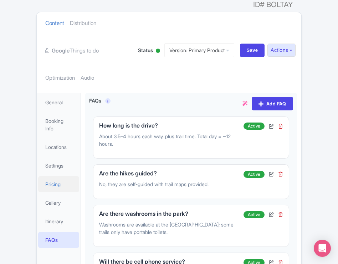
click at [59, 176] on link "Pricing" at bounding box center [58, 184] width 41 height 16
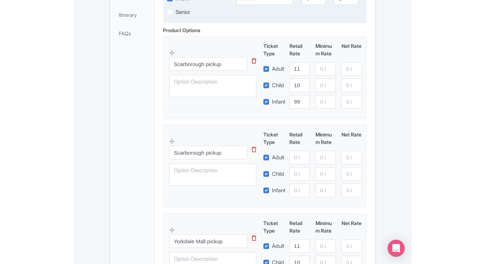
scroll to position [292, 0]
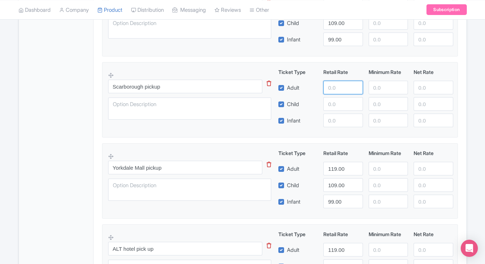
click at [338, 90] on input "number" at bounding box center [342, 88] width 39 height 14
type input "119"
click at [338, 108] on input "number" at bounding box center [342, 104] width 39 height 14
type input "109"
click at [338, 122] on input "number" at bounding box center [342, 120] width 39 height 14
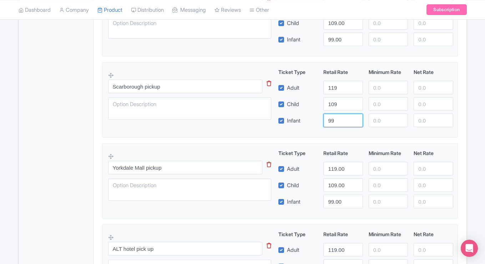
type input "99"
click at [336, 136] on fieldset "Scarborough pickup This tip has not data. Code: tip_option_name Ticket Type Ret…" at bounding box center [280, 99] width 356 height 75
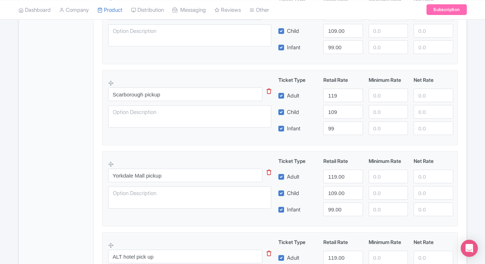
scroll to position [409, 0]
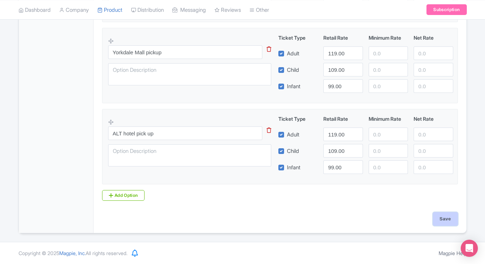
click at [338, 219] on input "Save" at bounding box center [445, 219] width 25 height 14
type input "Saving..."
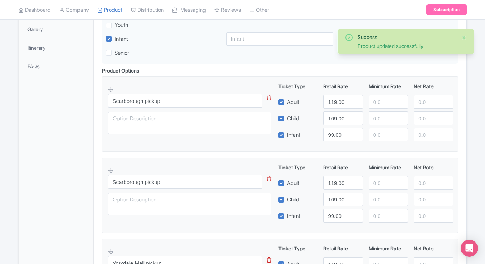
scroll to position [198, 0]
click at [269, 179] on icon at bounding box center [268, 177] width 5 height 5
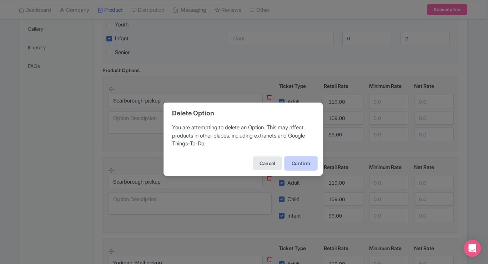
click at [296, 163] on button "Confirm" at bounding box center [301, 163] width 32 height 14
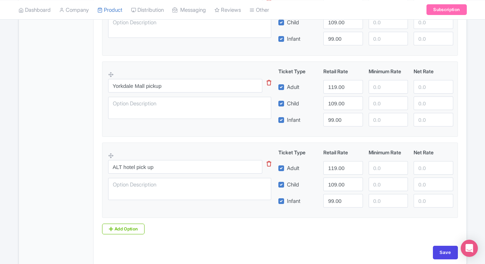
scroll to position [328, 0]
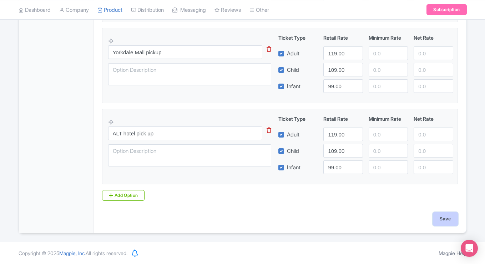
click at [448, 218] on input "Save" at bounding box center [445, 219] width 25 height 14
type input "Saving..."
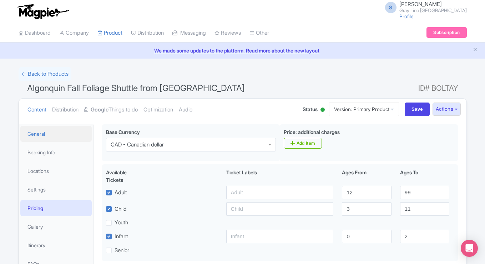
click at [35, 134] on link "General" at bounding box center [55, 134] width 71 height 16
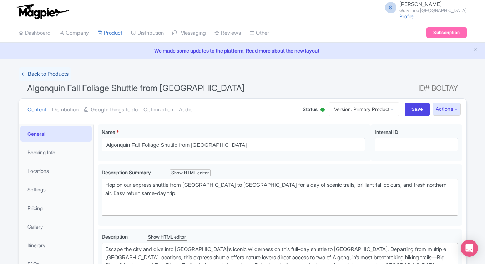
click at [60, 73] on link "← Back to Products" at bounding box center [45, 74] width 53 height 14
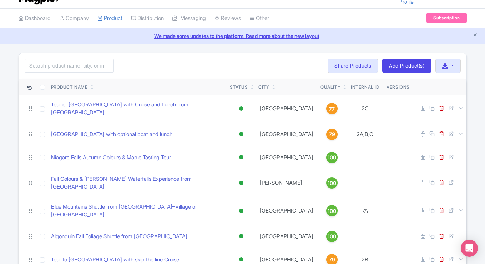
scroll to position [17, 0]
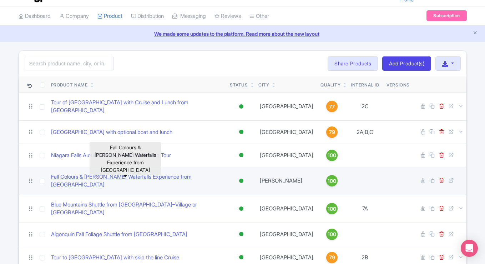
click at [116, 173] on link "Fall Colours & [PERSON_NAME] Waterfalls Experience from [GEOGRAPHIC_DATA]" at bounding box center [137, 181] width 173 height 16
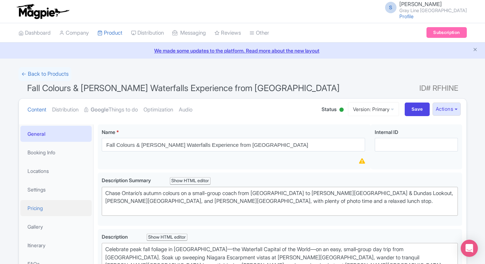
click at [37, 209] on link "Pricing" at bounding box center [55, 208] width 71 height 16
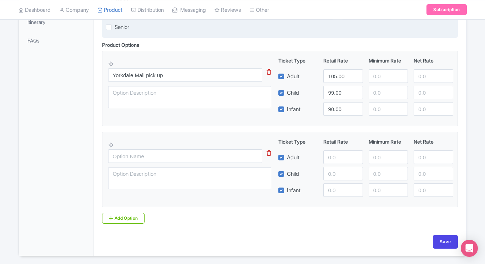
scroll to position [224, 0]
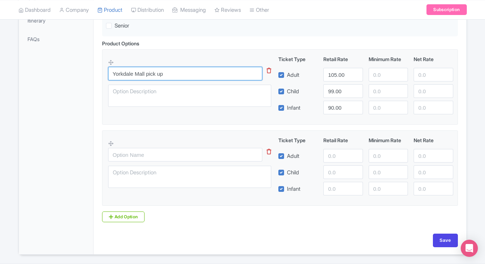
click at [177, 77] on input "Yorkdale Mall pick up" at bounding box center [185, 74] width 154 height 14
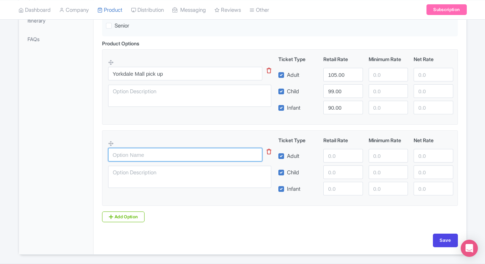
click at [173, 156] on input "text" at bounding box center [185, 155] width 154 height 14
type input "ALT Hotel"
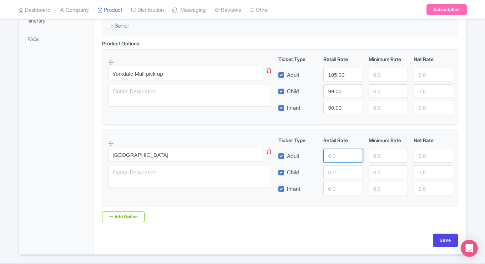
click at [326, 155] on input "number" at bounding box center [342, 156] width 39 height 14
type input "105"
click at [331, 176] on input "number" at bounding box center [342, 172] width 39 height 14
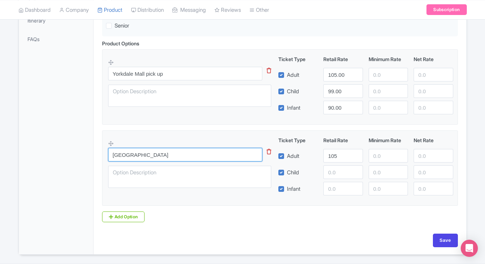
drag, startPoint x: 160, startPoint y: 155, endPoint x: 67, endPoint y: 146, distance: 93.5
click at [68, 147] on div "General Booking Info Locations Settings Pricing Gallery Itinerary FAQs Fall Col…" at bounding box center [242, 75] width 447 height 358
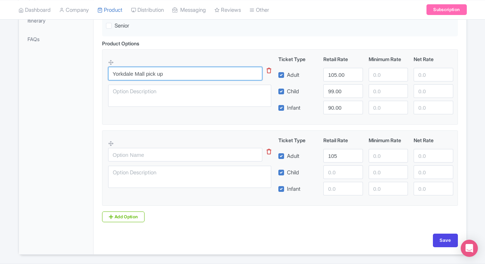
drag, startPoint x: 177, startPoint y: 73, endPoint x: 61, endPoint y: 69, distance: 115.6
click at [61, 69] on div "General Booking Info Locations Settings Pricing Gallery Itinerary FAQs Fall Col…" at bounding box center [242, 75] width 447 height 358
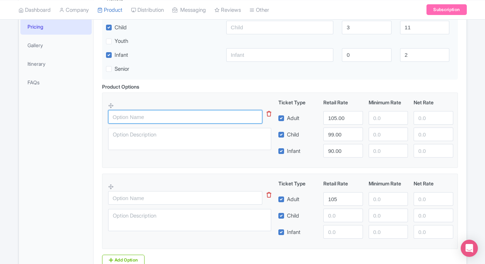
scroll to position [158, 0]
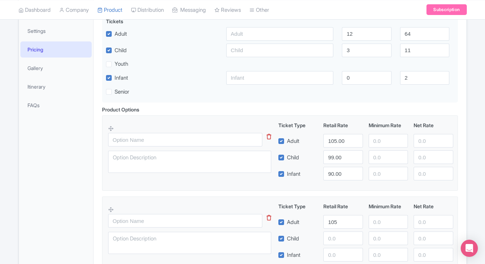
click at [268, 219] on icon at bounding box center [268, 217] width 5 height 5
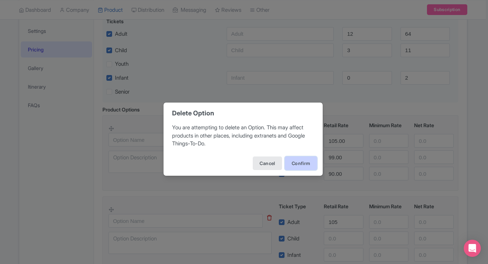
click at [292, 163] on button "Confirm" at bounding box center [301, 163] width 32 height 14
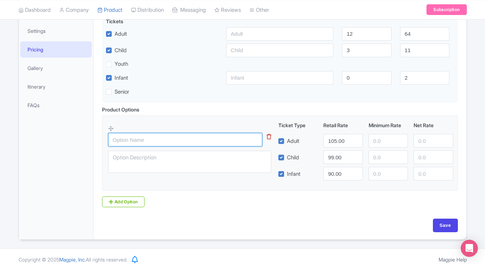
click at [189, 142] on input "text" at bounding box center [185, 140] width 154 height 14
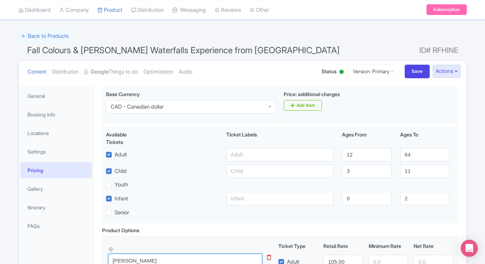
scroll to position [37, 0]
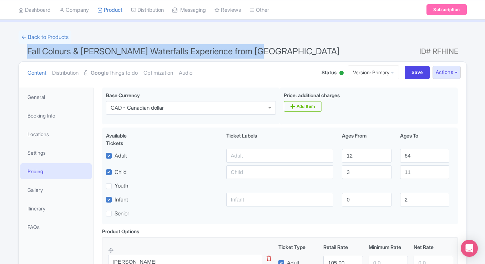
drag, startPoint x: 254, startPoint y: 50, endPoint x: -8, endPoint y: 44, distance: 262.6
click at [0, 44] on html "S Stephanie Kronwitter Gray Line Toronto Profile Users Settings Sign out Dashbo…" at bounding box center [242, 95] width 485 height 264
copy form "← Back to Products Fall Colours & Hamilton Waterfalls Experience from Toronto"
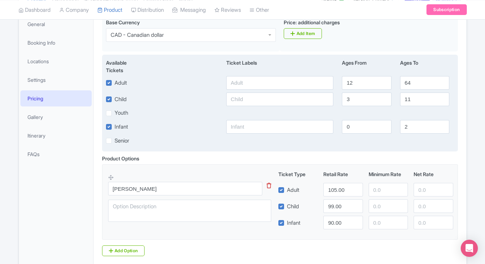
scroll to position [121, 0]
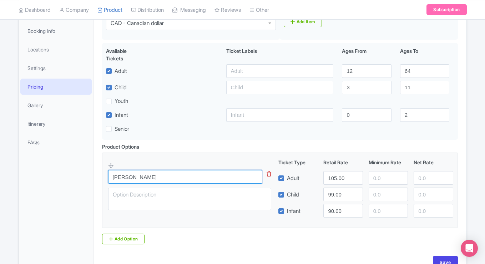
drag, startPoint x: 152, startPoint y: 176, endPoint x: 98, endPoint y: 175, distance: 53.1
click at [98, 175] on div "Product Options i Hamilton This tip has not data. Code: tip_option_name Ticket …" at bounding box center [280, 193] width 364 height 101
paste input "Fall Colours & Hamilton Waterfalls Experience from Toronto"
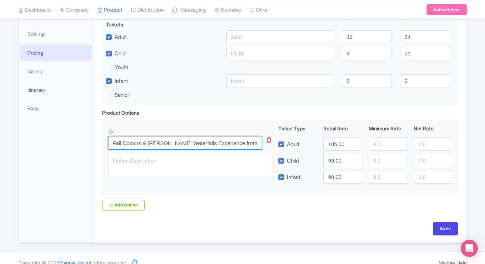
scroll to position [166, 0]
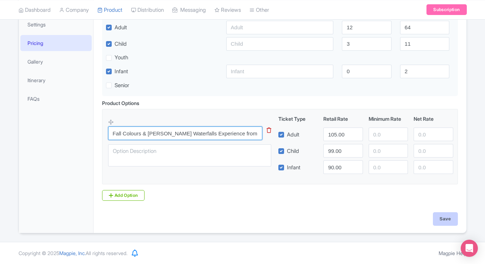
type input "Fall Colours & Hamilton Waterfalls Experience from Toronto"
click at [446, 220] on input "Save" at bounding box center [445, 219] width 25 height 14
type input "Saving..."
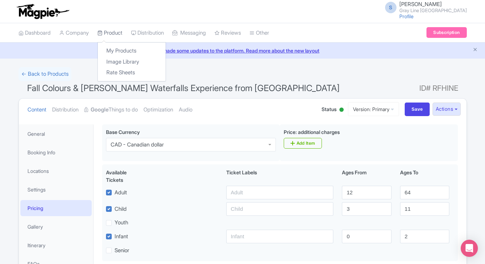
click at [114, 31] on link "Product" at bounding box center [109, 33] width 25 height 20
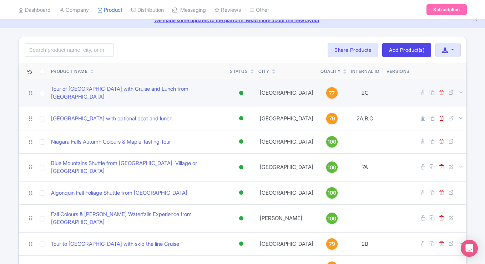
scroll to position [31, 0]
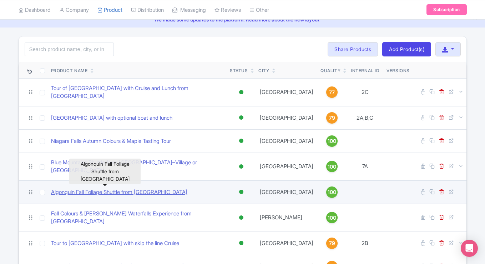
click at [98, 188] on link "Algonquin Fall Foliage Shuttle from [GEOGRAPHIC_DATA]" at bounding box center [119, 192] width 136 height 8
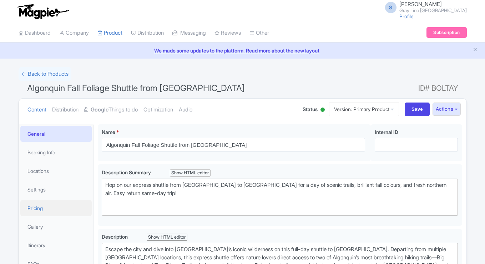
click at [40, 210] on link "Pricing" at bounding box center [55, 208] width 71 height 16
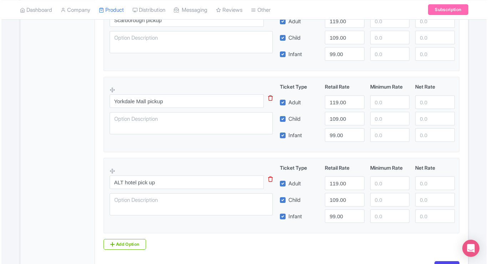
scroll to position [271, 0]
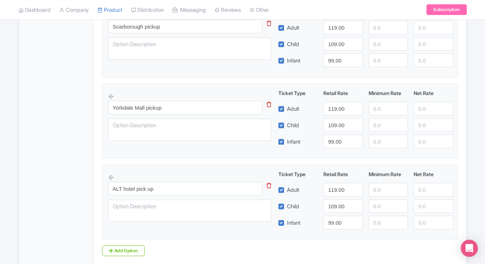
click at [267, 185] on icon at bounding box center [268, 185] width 5 height 5
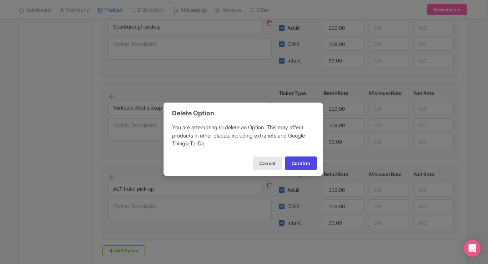
click at [297, 172] on div "Cancel Confirm" at bounding box center [242, 163] width 159 height 25
click at [297, 163] on button "Confirm" at bounding box center [301, 163] width 32 height 14
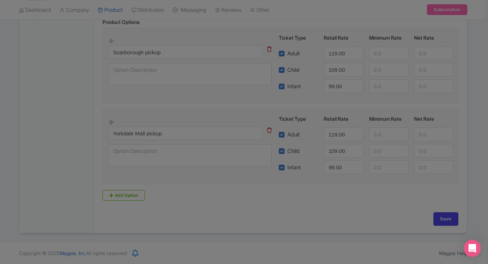
scroll to position [247, 0]
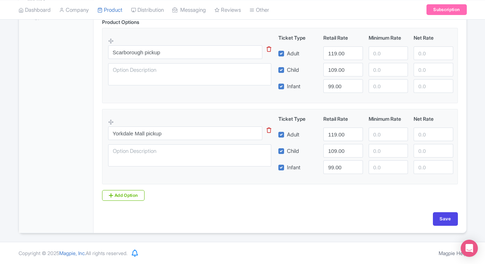
click at [269, 130] on icon at bounding box center [268, 129] width 5 height 5
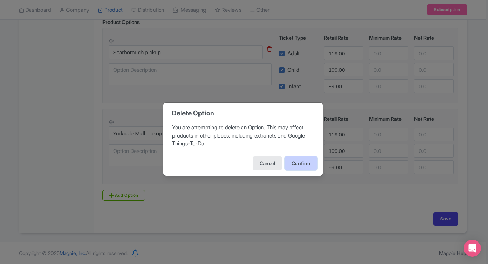
click at [306, 162] on button "Confirm" at bounding box center [301, 163] width 32 height 14
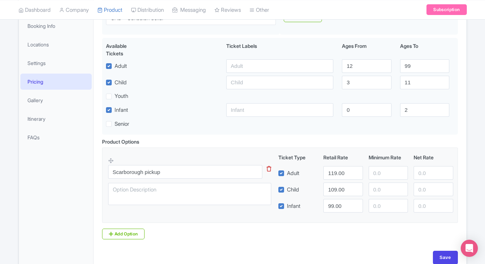
scroll to position [0, 0]
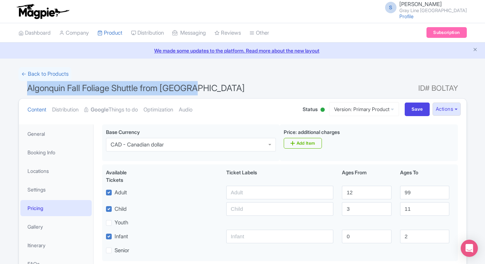
drag, startPoint x: 195, startPoint y: 88, endPoint x: 25, endPoint y: 90, distance: 170.1
click at [25, 90] on h1 "Algonquin Fall Foliage Shuttle from [GEOGRAPHIC_DATA] ID# BOLTAY" at bounding box center [243, 89] width 448 height 17
copy span "Algonquin Fall Foliage Shuttle from [GEOGRAPHIC_DATA]"
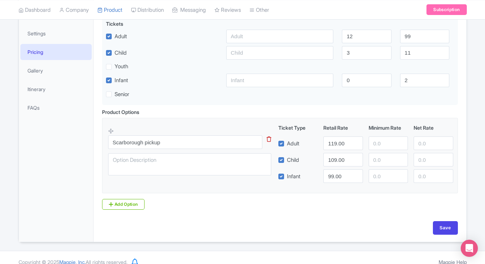
scroll to position [159, 0]
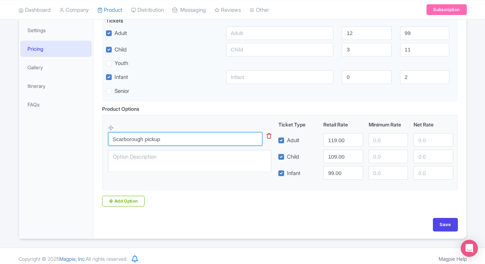
drag, startPoint x: 178, startPoint y: 140, endPoint x: 89, endPoint y: 138, distance: 89.2
click at [89, 138] on div "General Booking Info Locations Settings Pricing Gallery Itinerary FAQs Algonqui…" at bounding box center [242, 99] width 447 height 277
paste input "Algonquin Fall Foliage Shuttle from [GEOGRAPHIC_DATA]"
type input "Algonquin Fall Foliage Shuttle from [GEOGRAPHIC_DATA]"
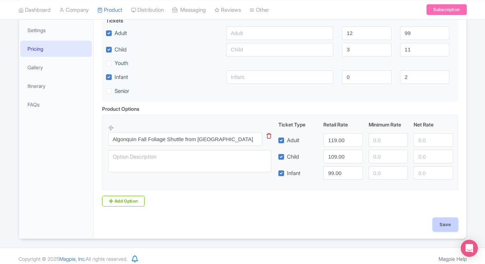
click at [439, 225] on input "Save" at bounding box center [445, 225] width 25 height 14
type input "Saving..."
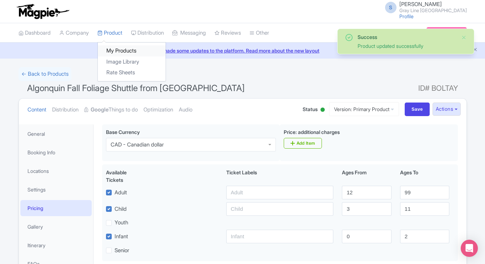
click at [117, 53] on link "My Products" at bounding box center [132, 50] width 68 height 11
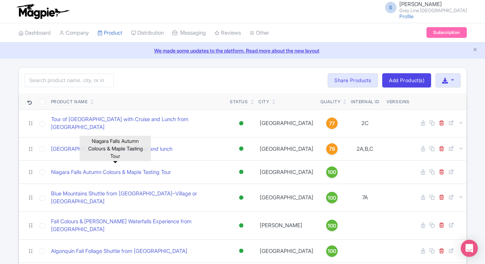
scroll to position [24, 0]
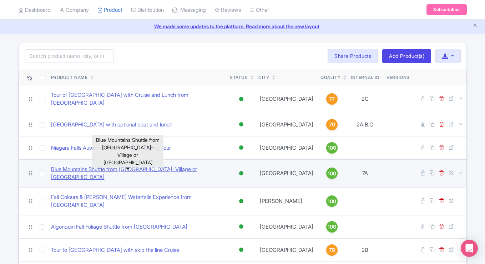
click at [109, 165] on link "Blue Mountains Shuttle from Toronto–Village or Scenic Caves" at bounding box center [137, 173] width 173 height 16
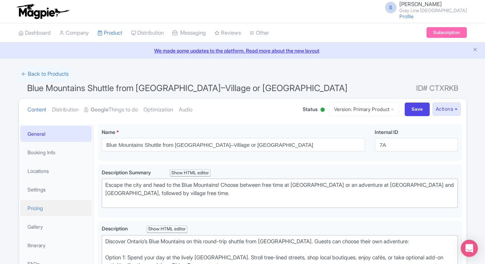
click at [35, 209] on link "Pricing" at bounding box center [55, 208] width 71 height 16
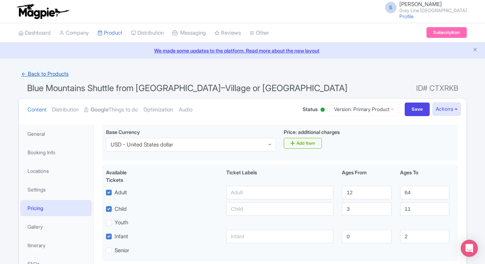
click at [61, 72] on link "← Back to Products" at bounding box center [45, 74] width 53 height 14
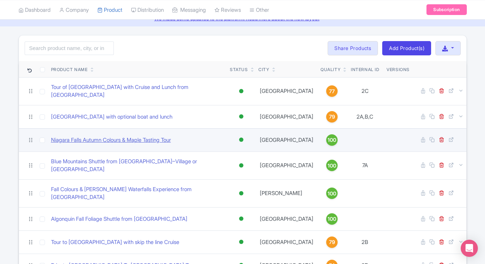
scroll to position [32, 0]
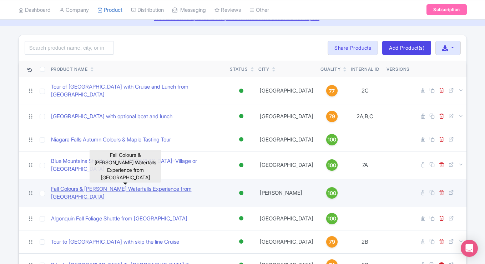
click at [97, 185] on link "Fall Colours & [PERSON_NAME] Waterfalls Experience from [GEOGRAPHIC_DATA]" at bounding box center [137, 193] width 173 height 16
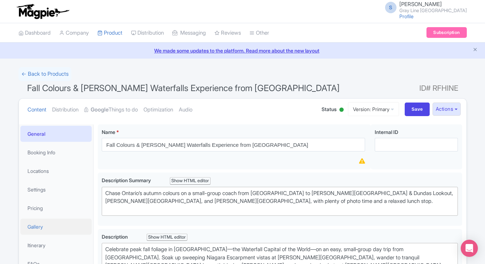
scroll to position [123, 0]
